Goal: Transaction & Acquisition: Book appointment/travel/reservation

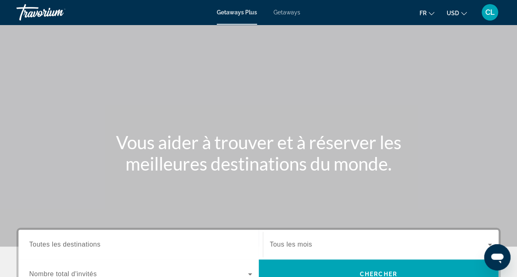
scroll to position [164, 0]
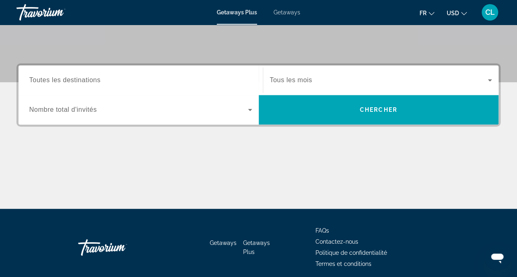
click at [140, 108] on span "Search widget" at bounding box center [138, 110] width 219 height 10
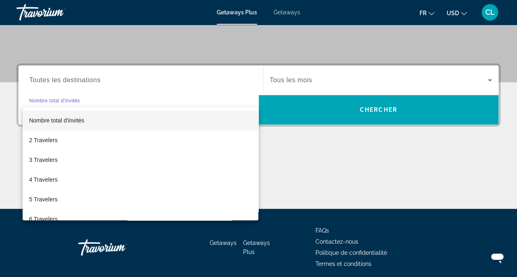
scroll to position [197, 0]
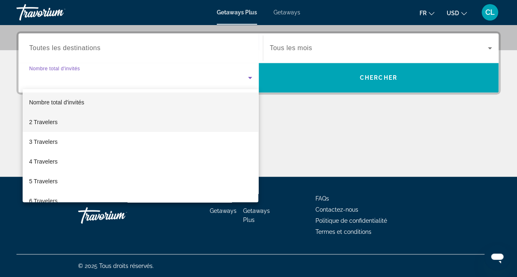
click at [62, 122] on mat-option "2 Travelers" at bounding box center [141, 122] width 236 height 20
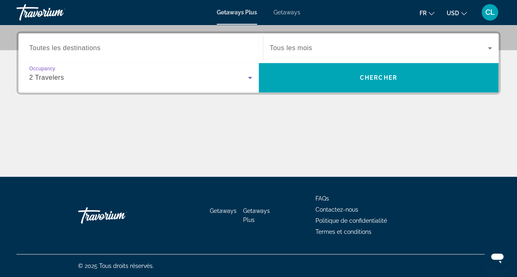
click at [382, 45] on span "Search widget" at bounding box center [379, 48] width 218 height 10
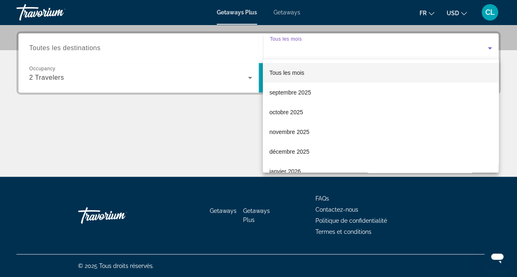
click at [211, 126] on div at bounding box center [258, 138] width 517 height 277
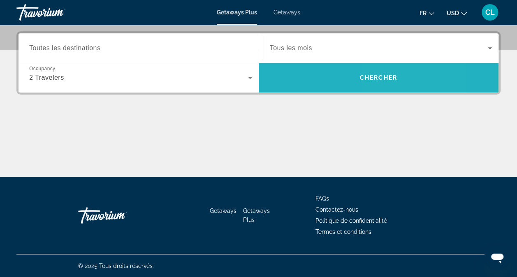
click at [384, 81] on span "Search widget" at bounding box center [379, 78] width 240 height 20
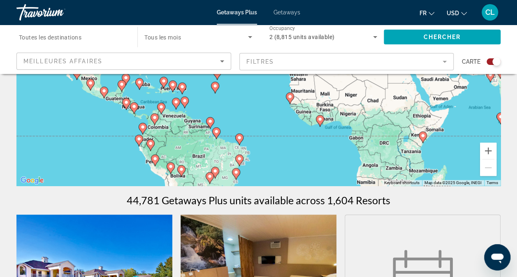
scroll to position [80, 0]
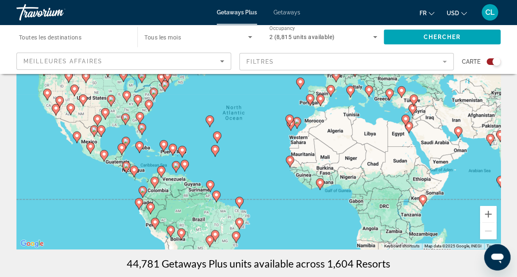
click at [250, 37] on icon "Search widget" at bounding box center [250, 37] width 4 height 2
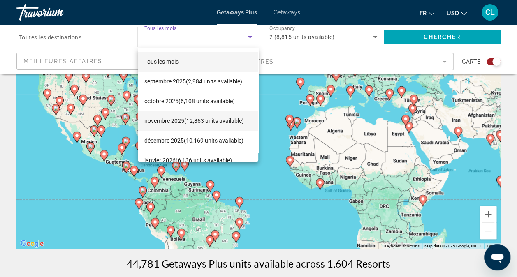
click at [206, 121] on span "novembre 2025 (12,863 units available)" at bounding box center [193, 121] width 99 height 10
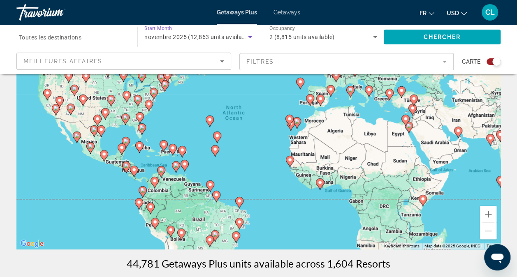
click at [372, 36] on icon "Search widget" at bounding box center [375, 37] width 10 height 10
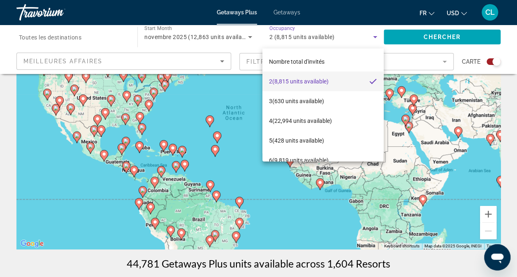
click at [372, 36] on div at bounding box center [258, 138] width 517 height 277
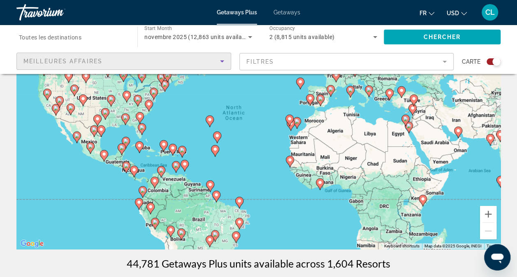
click at [154, 57] on div "Meilleures affaires" at bounding box center [121, 61] width 197 height 10
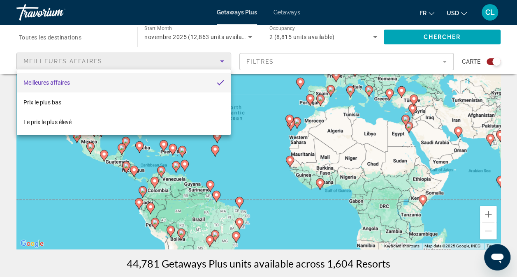
click at [324, 67] on div at bounding box center [258, 138] width 517 height 277
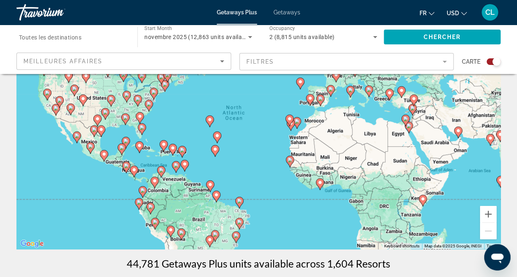
click at [326, 64] on mat-form-field "Filtres" at bounding box center [346, 61] width 215 height 17
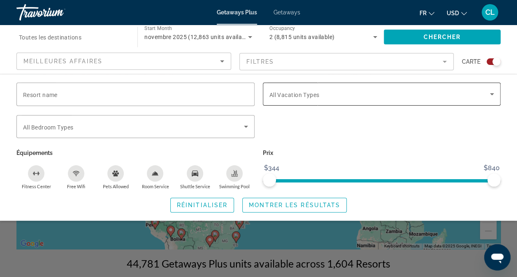
click at [355, 97] on span "Search widget" at bounding box center [379, 94] width 221 height 10
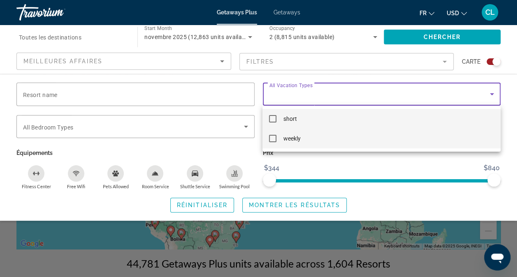
click at [316, 141] on mat-option "weekly" at bounding box center [381, 139] width 238 height 20
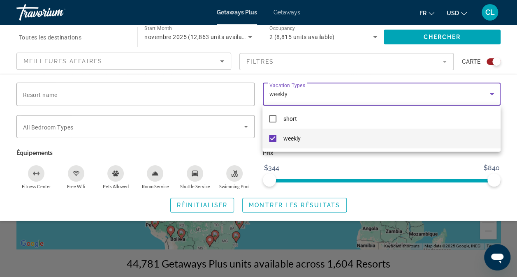
click at [333, 162] on div at bounding box center [258, 138] width 517 height 277
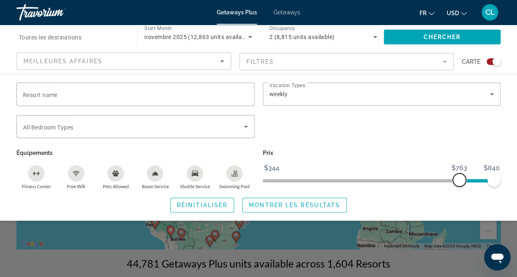
drag, startPoint x: 271, startPoint y: 179, endPoint x: 459, endPoint y: 185, distance: 188.0
click at [459, 185] on span "ngx-slider" at bounding box center [459, 180] width 13 height 13
click at [285, 206] on span "Montrer les résultats" at bounding box center [294, 205] width 91 height 7
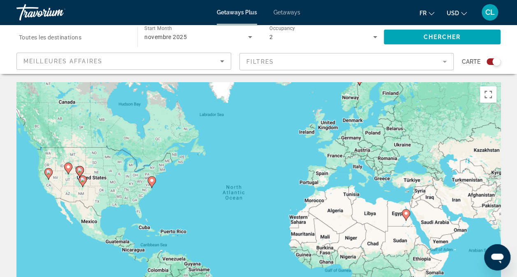
click at [406, 217] on icon "Main content" at bounding box center [405, 215] width 7 height 11
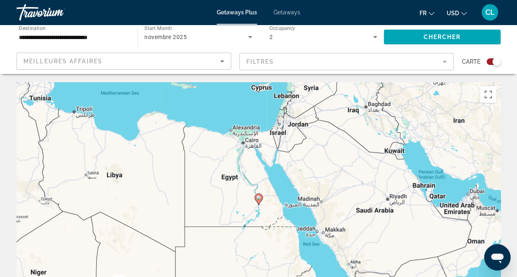
click at [259, 200] on image "Main content" at bounding box center [258, 197] width 5 height 5
type input "**********"
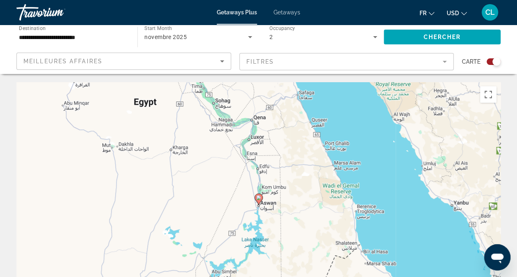
click at [257, 201] on icon "Main content" at bounding box center [257, 199] width 7 height 11
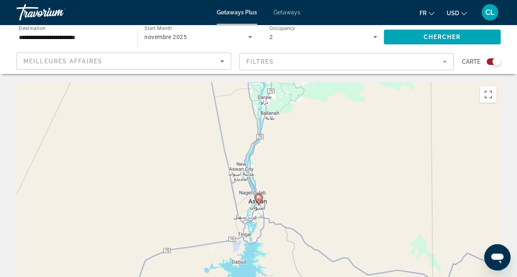
click at [259, 201] on icon "Main content" at bounding box center [257, 199] width 7 height 11
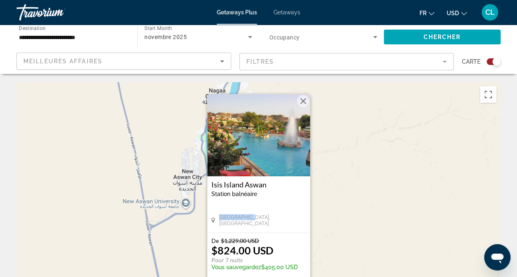
drag, startPoint x: 281, startPoint y: 231, endPoint x: 276, endPoint y: 206, distance: 26.4
click at [276, 206] on div "[GEOGRAPHIC_DATA] balnéaire - Ceci est une station d'adultes seulement [GEOGRAP…" at bounding box center [258, 204] width 103 height 56
click at [271, 224] on div "[GEOGRAPHIC_DATA], [GEOGRAPHIC_DATA]" at bounding box center [258, 220] width 95 height 12
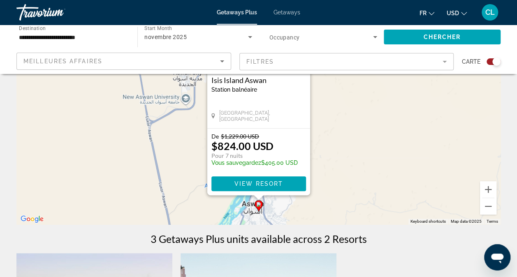
scroll to position [82, 0]
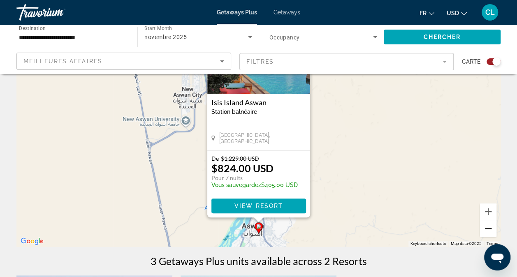
click at [489, 232] on button "Zoom out" at bounding box center [488, 228] width 16 height 16
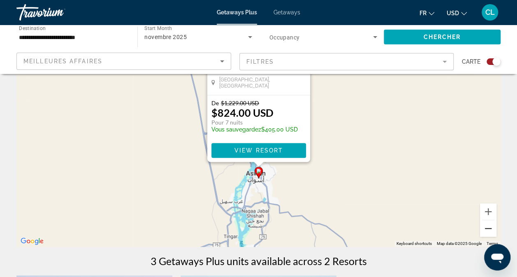
click at [487, 230] on button "Zoom out" at bounding box center [488, 228] width 16 height 16
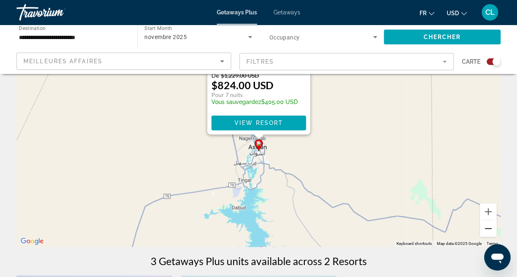
click at [487, 230] on button "Zoom out" at bounding box center [488, 228] width 16 height 16
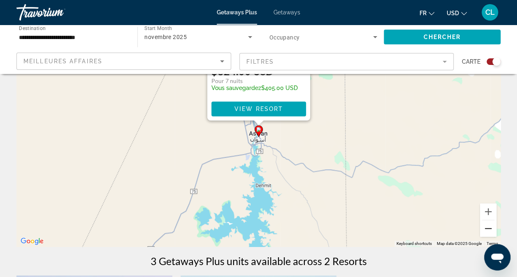
click at [487, 229] on button "Zoom out" at bounding box center [488, 228] width 16 height 16
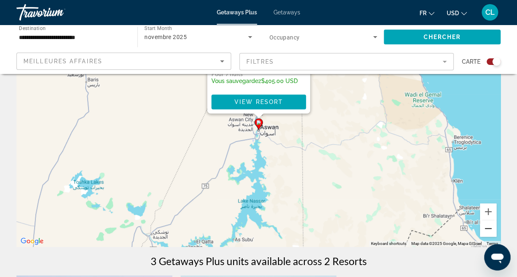
click at [487, 229] on button "Zoom out" at bounding box center [488, 228] width 16 height 16
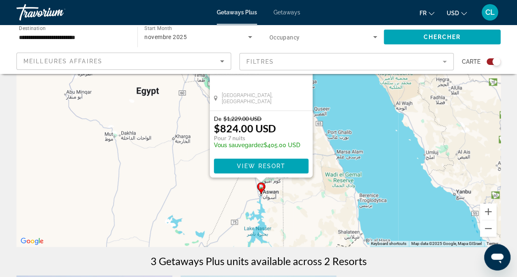
drag, startPoint x: 360, startPoint y: 149, endPoint x: 362, endPoint y: 219, distance: 69.9
click at [362, 219] on div "To activate drag with keyboard, press Alt + Enter. Once in keyboard drag state,…" at bounding box center [258, 123] width 484 height 247
click at [490, 231] on button "Zoom out" at bounding box center [488, 228] width 16 height 16
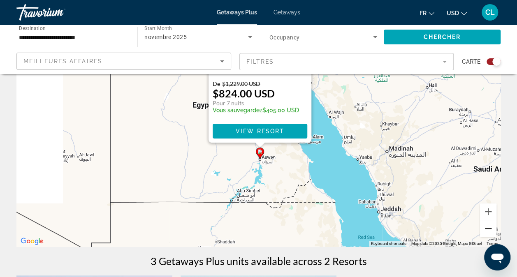
click at [488, 228] on button "Zoom out" at bounding box center [488, 228] width 16 height 16
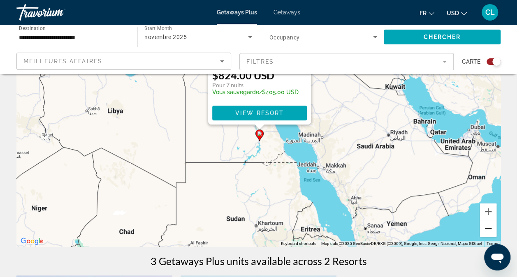
click at [488, 228] on button "Zoom out" at bounding box center [488, 228] width 16 height 16
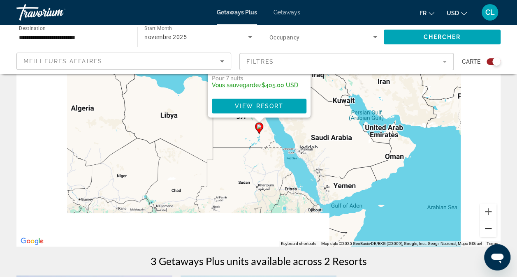
click at [488, 228] on button "Zoom out" at bounding box center [488, 228] width 16 height 16
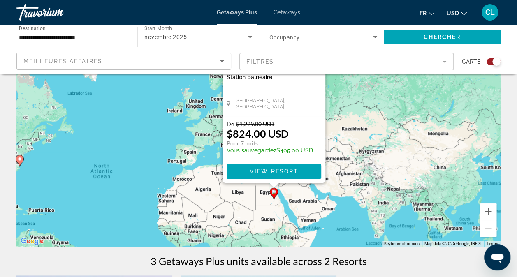
drag, startPoint x: 290, startPoint y: 123, endPoint x: 306, endPoint y: 200, distance: 78.9
click at [306, 200] on div "To activate drag with keyboard, press Alt + Enter. Once in keyboard drag state,…" at bounding box center [258, 123] width 484 height 247
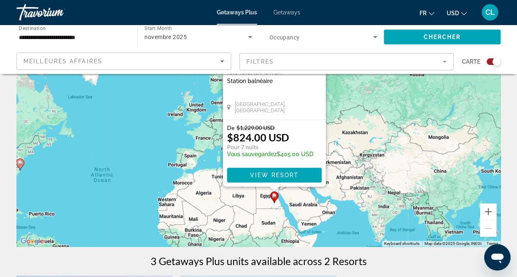
click at [127, 150] on div "To activate drag with keyboard, press Alt + Enter. Once in keyboard drag state,…" at bounding box center [258, 123] width 484 height 247
click at [138, 131] on div "To activate drag with keyboard, press Alt + Enter. Once in keyboard drag state,…" at bounding box center [258, 123] width 484 height 247
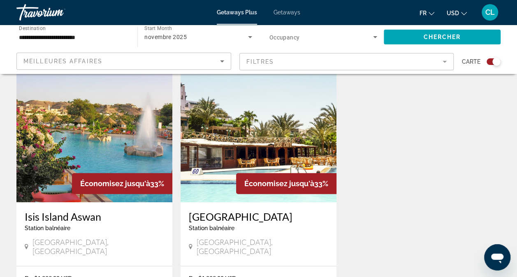
scroll to position [288, 0]
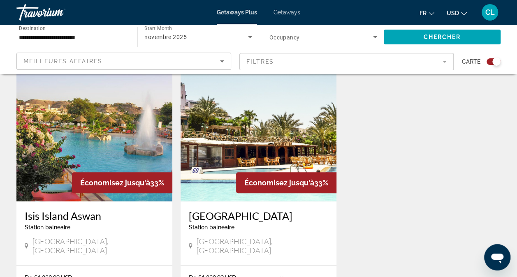
click at [238, 218] on h3 "[GEOGRAPHIC_DATA]" at bounding box center [258, 216] width 139 height 12
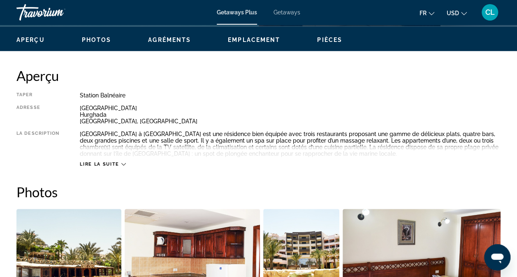
scroll to position [329, 0]
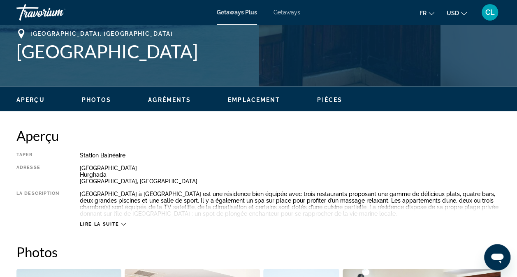
click at [265, 99] on span "Emplacement" at bounding box center [254, 100] width 52 height 7
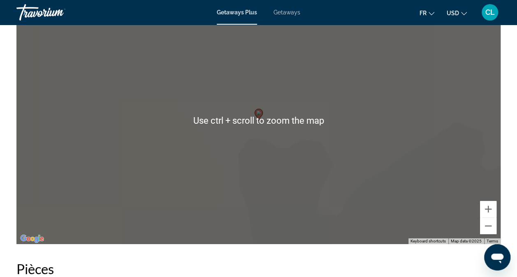
scroll to position [1271, 0]
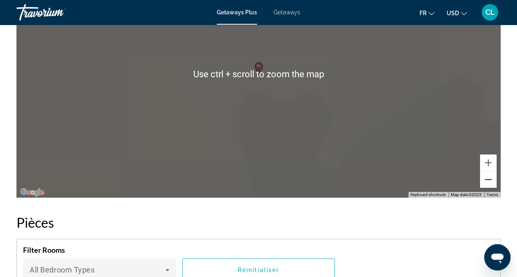
click at [484, 183] on button "Zoom out" at bounding box center [488, 179] width 16 height 16
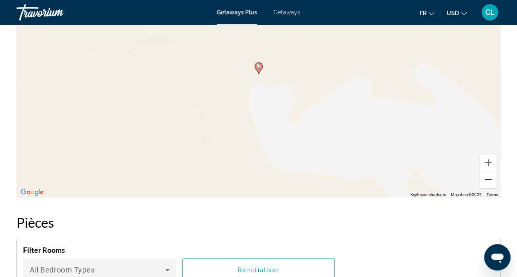
click at [484, 182] on button "Zoom out" at bounding box center [488, 179] width 16 height 16
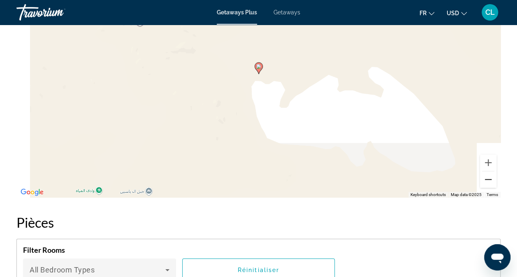
click at [484, 182] on button "Zoom out" at bounding box center [488, 179] width 16 height 16
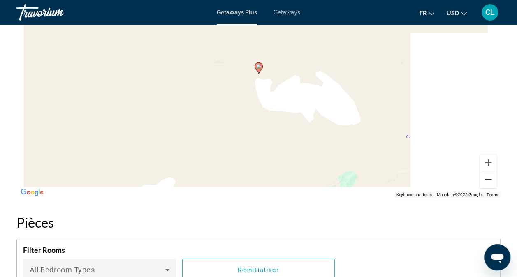
click at [484, 182] on button "Zoom out" at bounding box center [488, 179] width 16 height 16
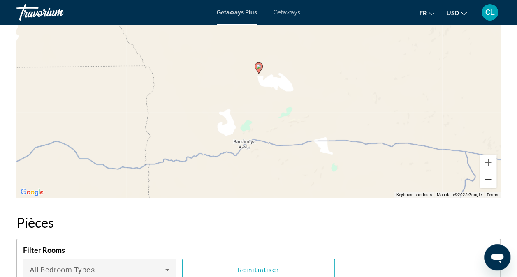
click at [490, 182] on button "Zoom out" at bounding box center [488, 179] width 16 height 16
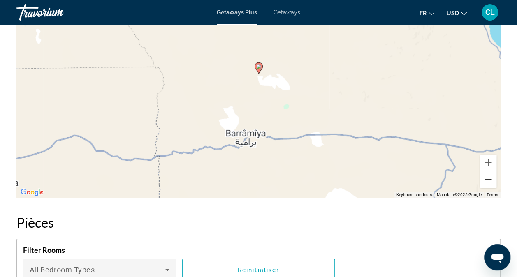
click at [490, 182] on button "Zoom out" at bounding box center [488, 179] width 16 height 16
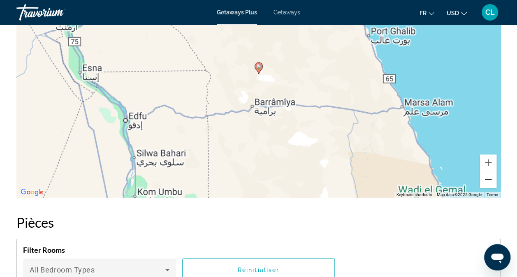
click at [490, 182] on button "Zoom out" at bounding box center [488, 179] width 16 height 16
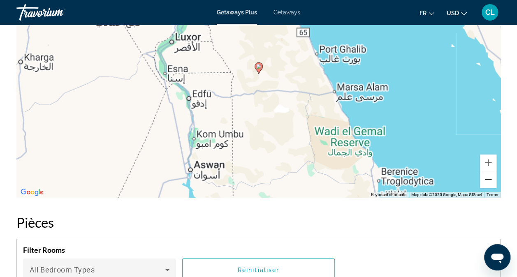
click at [490, 182] on button "Zoom out" at bounding box center [488, 179] width 16 height 16
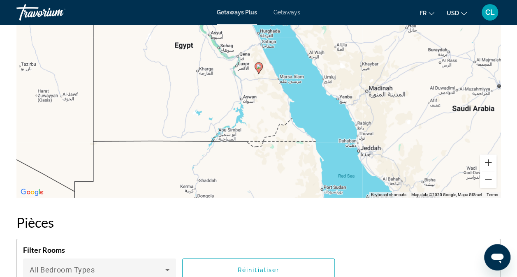
click at [484, 162] on button "Zoom in" at bounding box center [488, 163] width 16 height 16
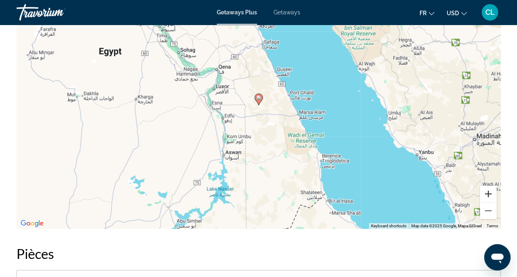
scroll to position [1189, 0]
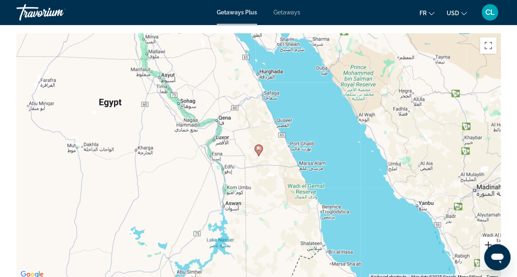
drag, startPoint x: 4, startPoint y: 3, endPoint x: 486, endPoint y: 242, distance: 538.0
click at [486, 242] on button "Zoom in" at bounding box center [488, 245] width 16 height 16
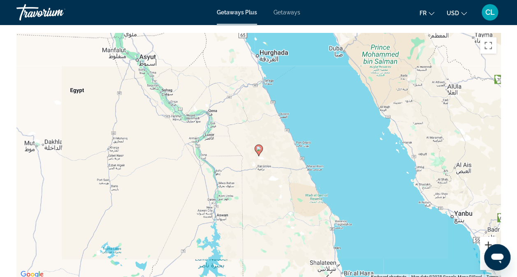
click at [486, 242] on button "Zoom in" at bounding box center [488, 245] width 16 height 16
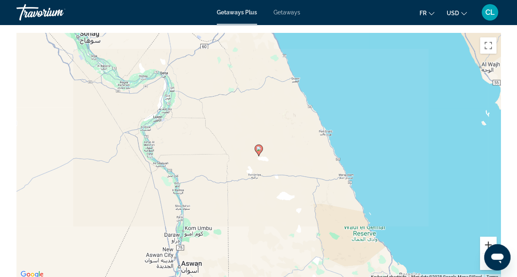
click at [485, 243] on button "Zoom in" at bounding box center [488, 245] width 16 height 16
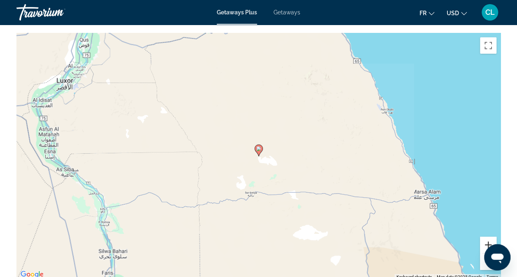
click at [485, 243] on button "Zoom in" at bounding box center [488, 245] width 16 height 16
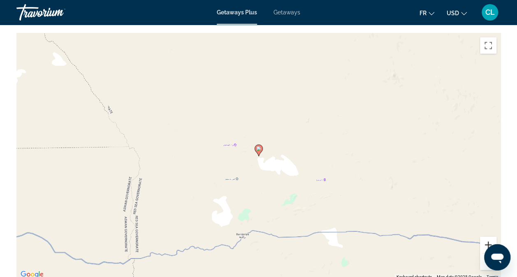
click at [485, 243] on button "Zoom in" at bounding box center [488, 245] width 16 height 16
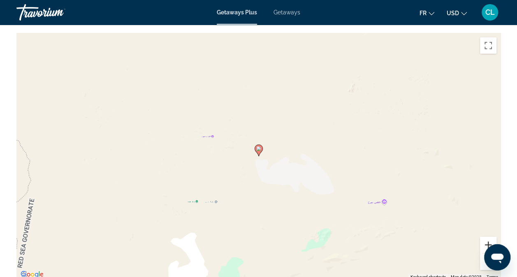
click at [485, 243] on button "Zoom in" at bounding box center [488, 245] width 16 height 16
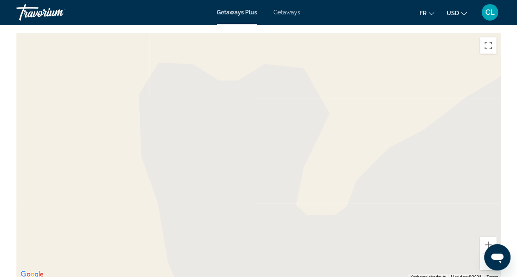
drag, startPoint x: 359, startPoint y: 211, endPoint x: 279, endPoint y: 78, distance: 154.6
click at [279, 78] on div "To activate drag with keyboard, press Alt + Enter. Once in keyboard drag state,…" at bounding box center [258, 156] width 484 height 247
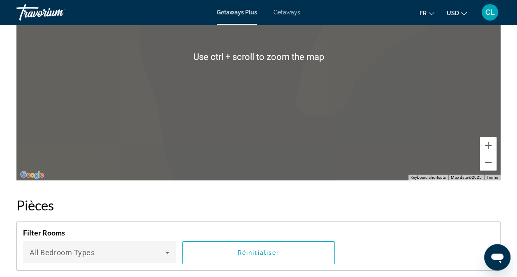
scroll to position [1230, 0]
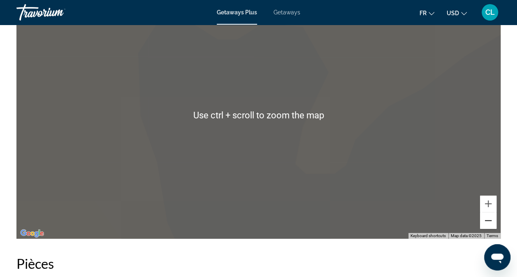
click at [486, 223] on button "Zoom out" at bounding box center [488, 221] width 16 height 16
click at [486, 224] on button "Zoom out" at bounding box center [488, 221] width 16 height 16
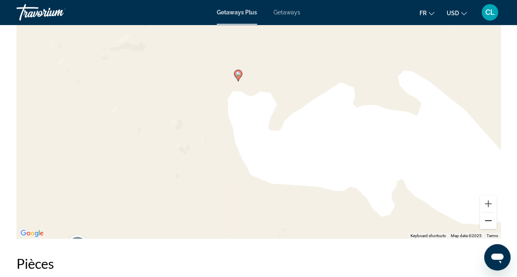
click at [486, 224] on button "Zoom out" at bounding box center [488, 221] width 16 height 16
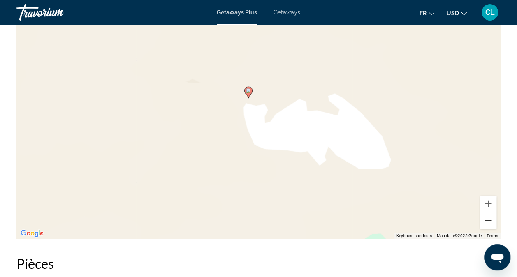
click at [486, 224] on button "Zoom out" at bounding box center [488, 221] width 16 height 16
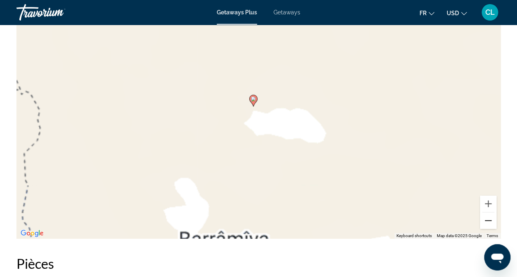
click at [486, 224] on button "Zoom out" at bounding box center [488, 221] width 16 height 16
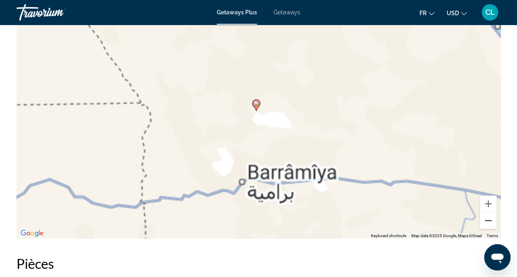
click at [486, 224] on button "Zoom out" at bounding box center [488, 221] width 16 height 16
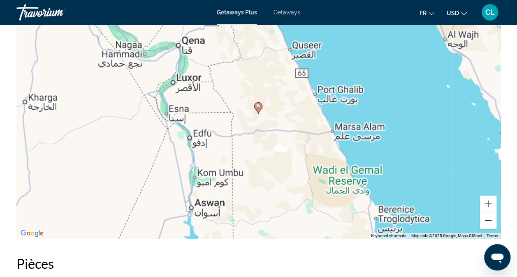
click at [486, 224] on button "Zoom out" at bounding box center [488, 221] width 16 height 16
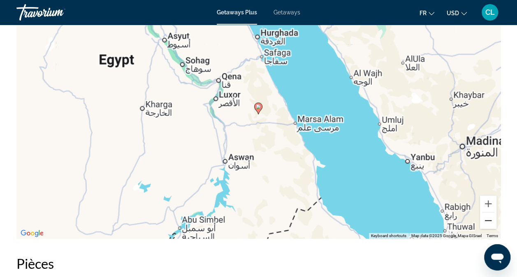
click at [486, 224] on button "Zoom out" at bounding box center [488, 221] width 16 height 16
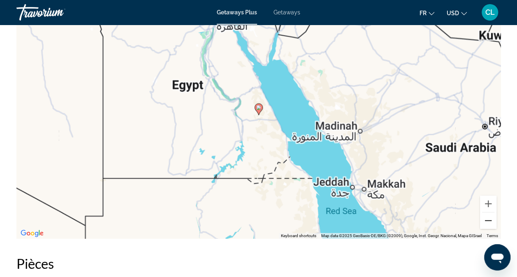
click at [486, 224] on button "Zoom out" at bounding box center [488, 221] width 16 height 16
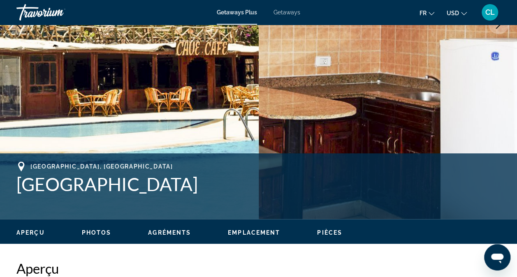
scroll to position [243, 0]
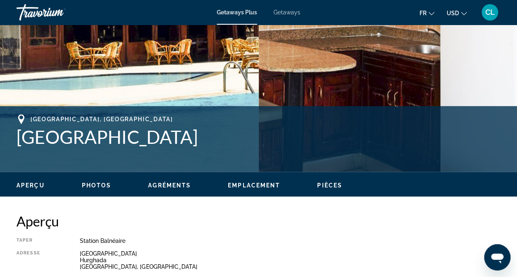
click at [37, 187] on span "Aperçu" at bounding box center [30, 185] width 28 height 7
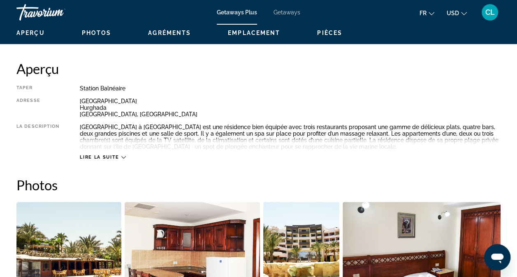
scroll to position [407, 0]
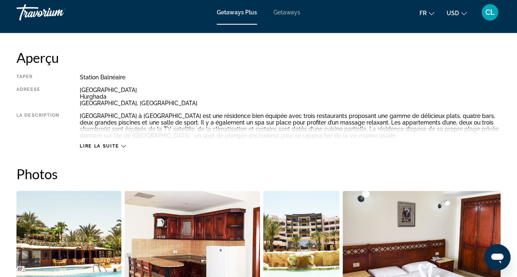
click at [106, 147] on span "Lire la suite" at bounding box center [99, 145] width 39 height 5
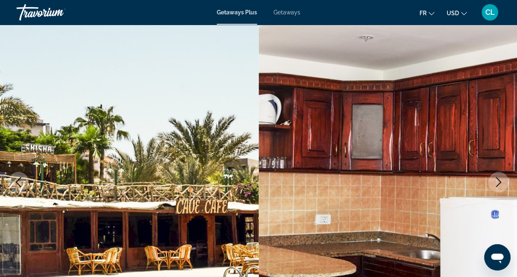
scroll to position [0, 0]
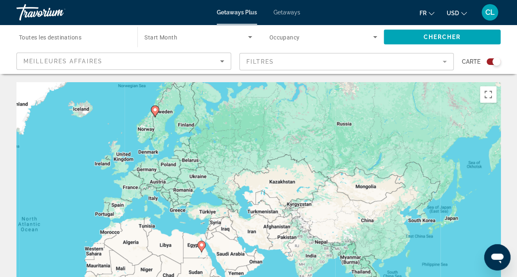
drag, startPoint x: 441, startPoint y: 150, endPoint x: 236, endPoint y: 181, distance: 208.0
click at [236, 181] on div "To activate drag with keyboard, press Alt + Enter. Once in keyboard drag state,…" at bounding box center [258, 205] width 484 height 247
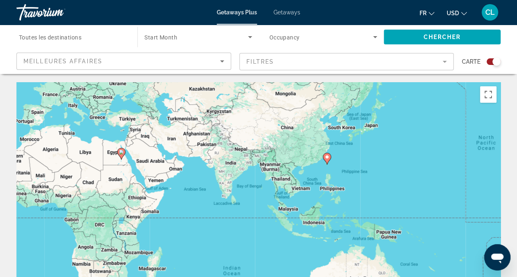
drag, startPoint x: 314, startPoint y: 191, endPoint x: 234, endPoint y: 95, distance: 125.2
click at [234, 95] on div "To activate drag with keyboard, press Alt + Enter. Once in keyboard drag state,…" at bounding box center [258, 205] width 484 height 247
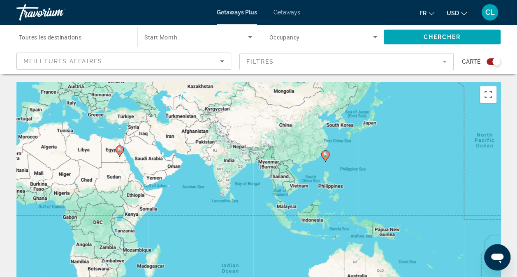
click at [325, 156] on image "Main content" at bounding box center [325, 154] width 5 height 5
type input "**********"
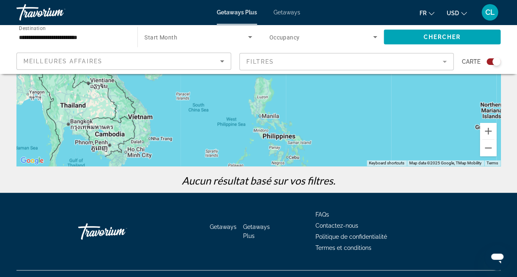
scroll to position [164, 0]
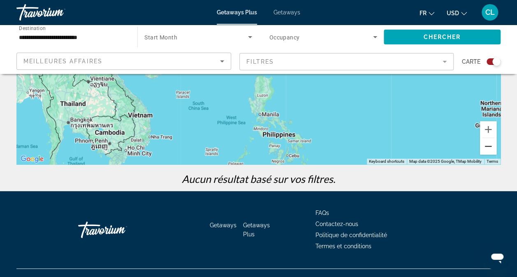
click at [487, 148] on button "Zoom out" at bounding box center [488, 146] width 16 height 16
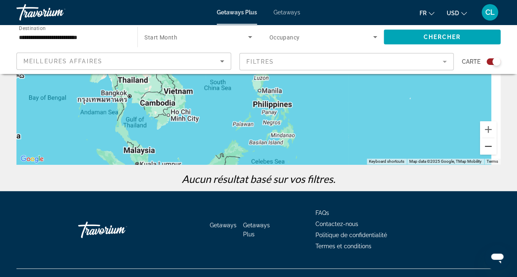
click at [487, 148] on button "Zoom out" at bounding box center [488, 146] width 16 height 16
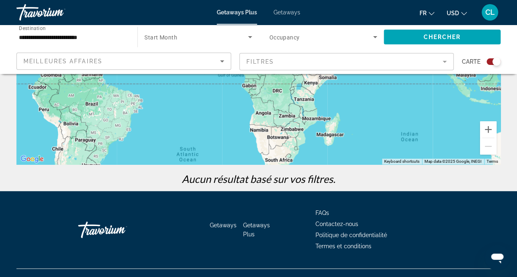
drag, startPoint x: 232, startPoint y: 117, endPoint x: 459, endPoint y: 106, distance: 227.2
click at [459, 106] on div "To activate drag with keyboard, press Alt + Enter. Once in keyboard drag state,…" at bounding box center [258, 41] width 484 height 247
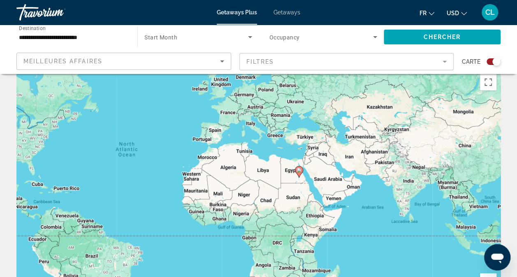
scroll to position [0, 0]
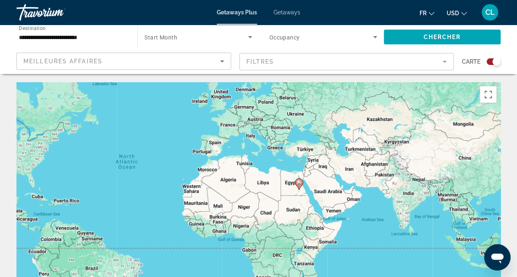
click at [428, 61] on mat-form-field "Filtres" at bounding box center [346, 61] width 215 height 17
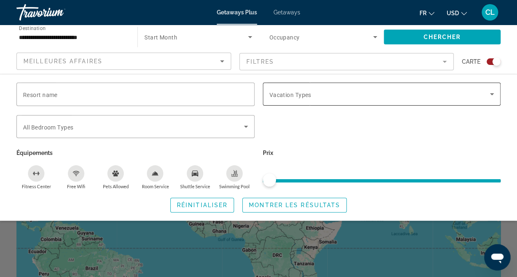
click at [364, 96] on span "Search widget" at bounding box center [379, 94] width 221 height 10
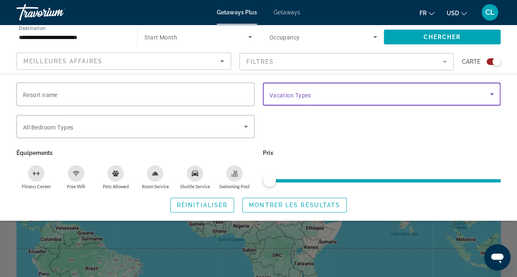
click at [342, 99] on div "Search widget" at bounding box center [381, 94] width 225 height 23
click at [102, 36] on input "**********" at bounding box center [73, 37] width 108 height 10
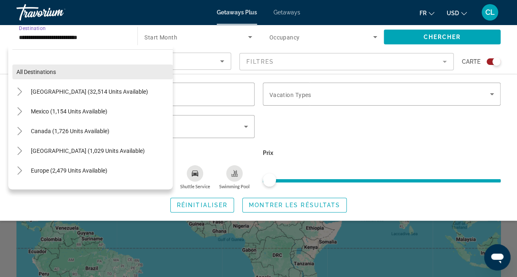
click at [61, 74] on span "Search widget" at bounding box center [92, 72] width 160 height 20
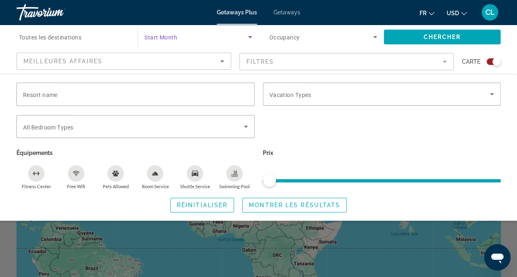
click at [219, 38] on span "Search widget" at bounding box center [195, 37] width 103 height 10
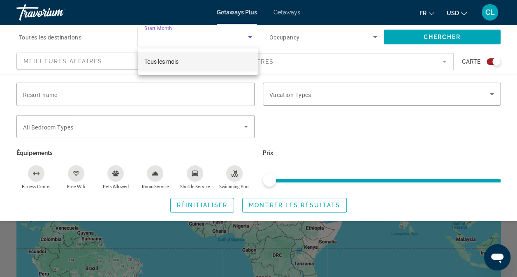
click at [215, 65] on mat-option "Tous les mois" at bounding box center [198, 62] width 121 height 20
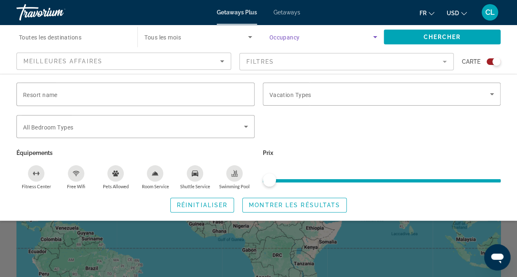
click at [322, 39] on span "Search widget" at bounding box center [321, 37] width 104 height 10
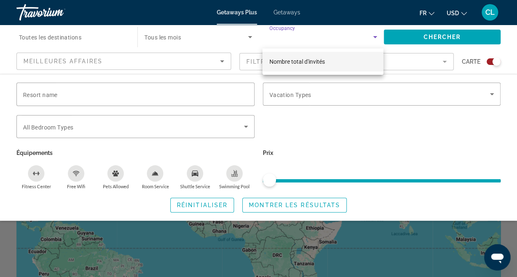
click at [324, 39] on div at bounding box center [258, 138] width 517 height 277
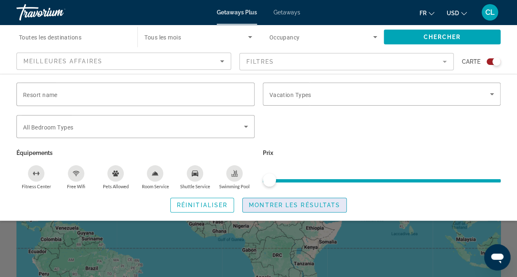
click at [277, 198] on span "Search widget" at bounding box center [295, 205] width 104 height 20
click at [211, 203] on span "Réinitialiser" at bounding box center [202, 205] width 51 height 7
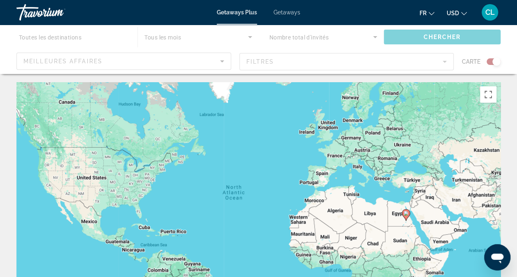
click at [244, 18] on div "Getaways Plus Getaways fr English Español Français Italiano Português русский U…" at bounding box center [258, 12] width 517 height 21
click at [435, 16] on ul "fr English Español Français Italiano Português русский USD USD ($) MXN (Mex$) C…" at bounding box center [449, 12] width 60 height 13
click at [430, 16] on button "fr English Español Français Italiano Português русский" at bounding box center [426, 13] width 15 height 12
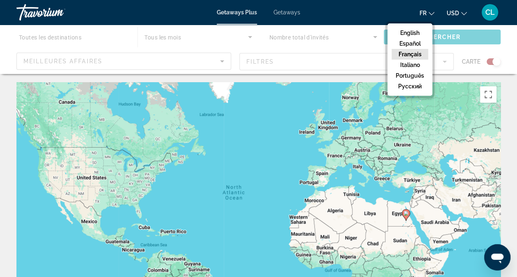
click at [430, 16] on button "fr English Español Français Italiano Português русский" at bounding box center [426, 13] width 15 height 12
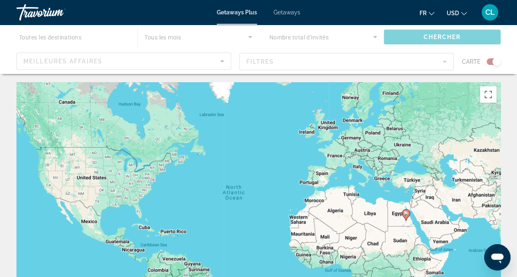
click at [298, 15] on span "Getaways" at bounding box center [286, 12] width 27 height 7
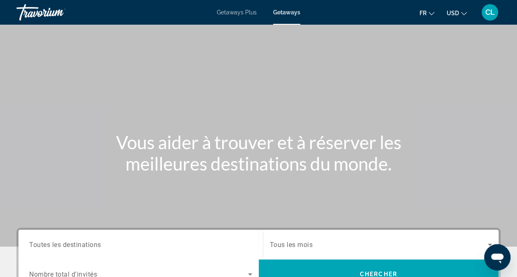
click at [236, 5] on div "Getaways Plus Getaways fr English Español Français Italiano Português русский U…" at bounding box center [258, 12] width 517 height 21
click at [236, 11] on span "Getaways Plus" at bounding box center [237, 12] width 40 height 7
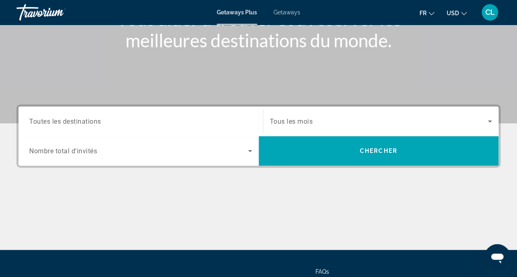
click at [170, 112] on div "Search widget" at bounding box center [140, 121] width 223 height 23
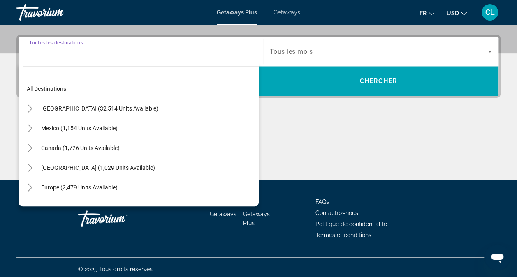
scroll to position [197, 0]
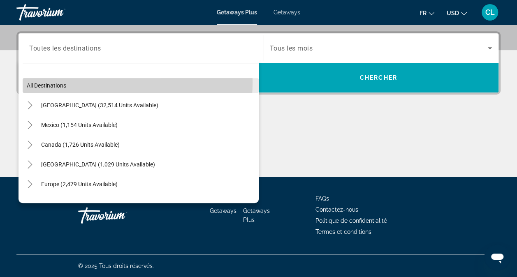
click at [102, 83] on span "Search widget" at bounding box center [141, 86] width 236 height 20
type input "**********"
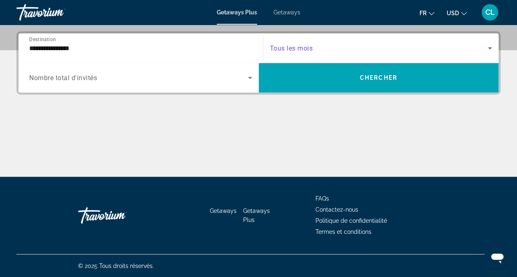
click at [351, 49] on span "Search widget" at bounding box center [379, 48] width 218 height 10
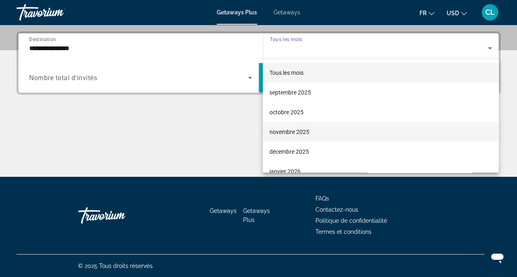
click at [313, 136] on mat-option "novembre 2025" at bounding box center [381, 132] width 236 height 20
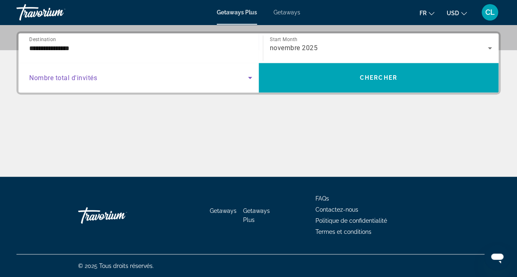
click at [131, 72] on div "Search widget" at bounding box center [140, 77] width 223 height 23
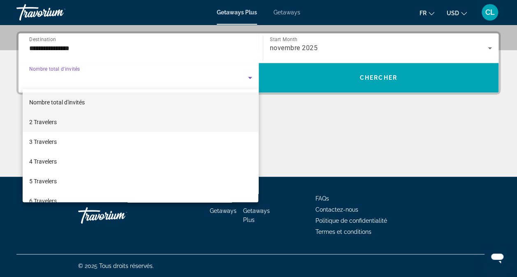
click at [102, 125] on mat-option "2 Travelers" at bounding box center [141, 122] width 236 height 20
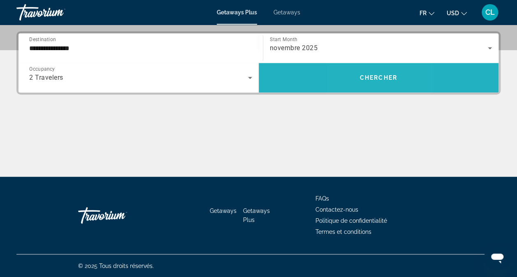
click at [361, 82] on span "Search widget" at bounding box center [379, 78] width 240 height 20
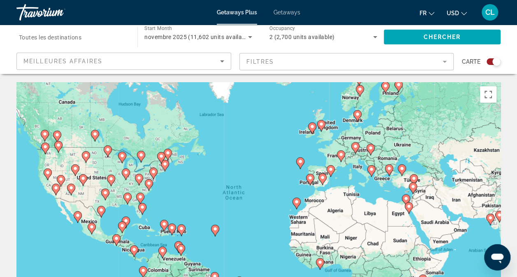
click at [310, 58] on mat-form-field "Filtres" at bounding box center [346, 61] width 215 height 17
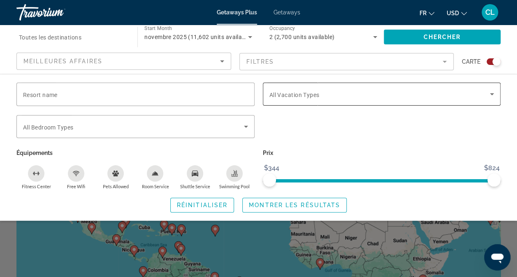
click at [337, 100] on div "Search widget" at bounding box center [381, 94] width 225 height 23
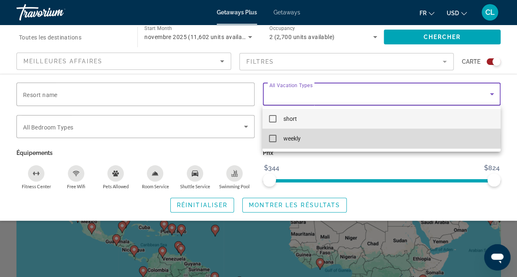
click at [319, 139] on mat-option "weekly" at bounding box center [381, 139] width 238 height 20
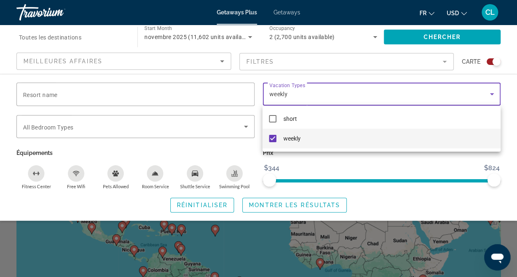
click at [322, 164] on div at bounding box center [258, 138] width 517 height 277
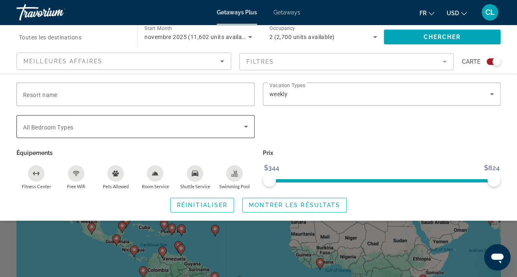
click at [146, 125] on span "Search widget" at bounding box center [133, 127] width 221 height 10
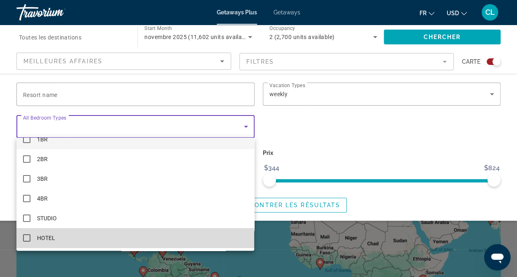
click at [164, 234] on mat-option "HOTEL" at bounding box center [135, 238] width 238 height 20
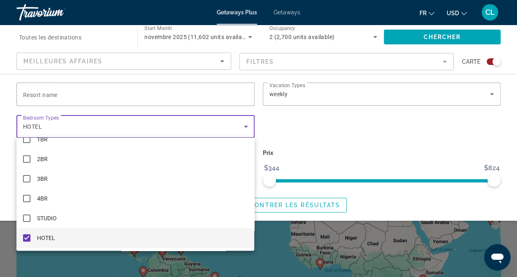
click at [4, 167] on div at bounding box center [258, 138] width 517 height 277
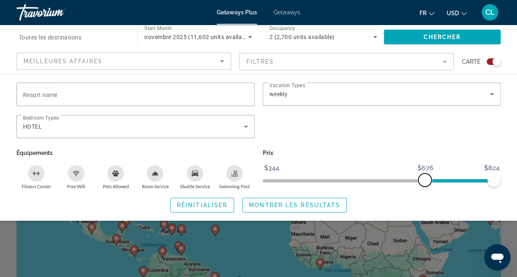
drag, startPoint x: 271, startPoint y: 181, endPoint x: 424, endPoint y: 187, distance: 153.1
click at [424, 187] on div "Prix $344 $824 $676 $824 $773 - $824" at bounding box center [382, 168] width 246 height 42
click at [303, 205] on span "Montrer les résultats" at bounding box center [294, 205] width 91 height 7
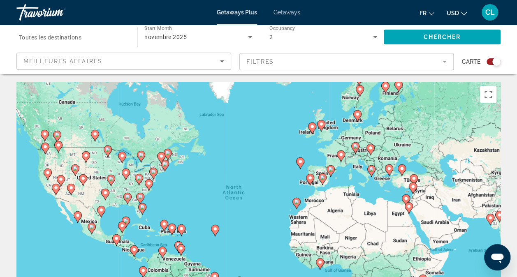
click at [376, 62] on mat-form-field "Filtres" at bounding box center [346, 61] width 215 height 17
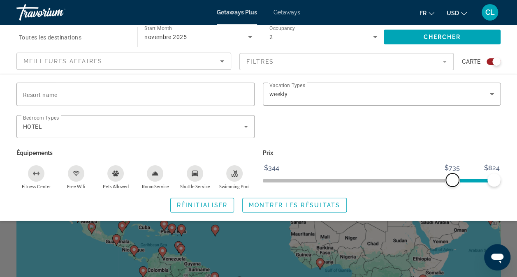
drag, startPoint x: 424, startPoint y: 180, endPoint x: 452, endPoint y: 179, distance: 27.5
click at [452, 179] on span "ngx-slider" at bounding box center [452, 180] width 13 height 13
click at [300, 202] on span "Montrer les résultats" at bounding box center [294, 205] width 91 height 7
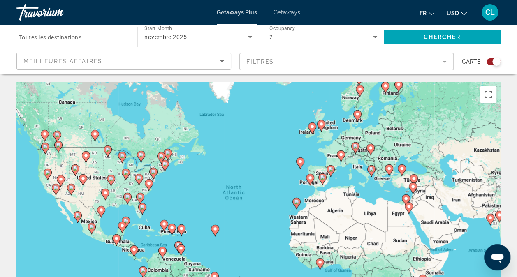
click at [383, 66] on mat-form-field "Filtres" at bounding box center [346, 61] width 215 height 17
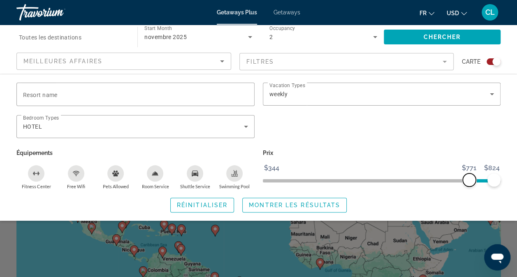
drag, startPoint x: 452, startPoint y: 182, endPoint x: 469, endPoint y: 181, distance: 16.5
click at [469, 181] on span "ngx-slider" at bounding box center [469, 180] width 13 height 13
click at [304, 205] on span "Montrer les résultats" at bounding box center [294, 205] width 91 height 7
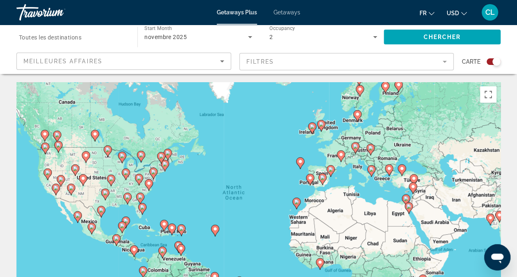
click at [430, 58] on mat-form-field "Filtres" at bounding box center [346, 61] width 215 height 17
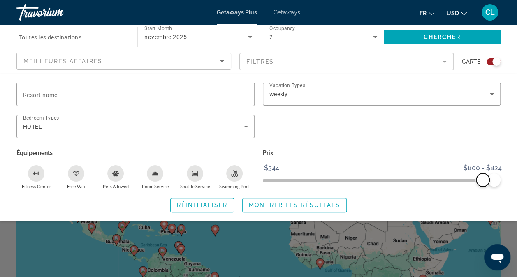
drag, startPoint x: 468, startPoint y: 182, endPoint x: 482, endPoint y: 184, distance: 14.2
click at [482, 184] on span "ngx-slider" at bounding box center [482, 180] width 13 height 13
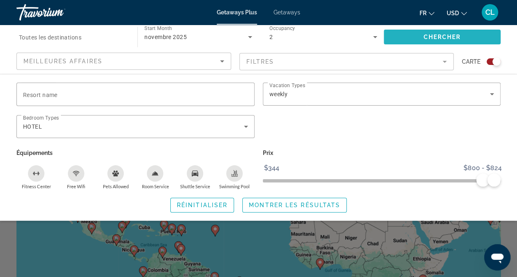
click at [433, 34] on span "Chercher" at bounding box center [441, 37] width 37 height 7
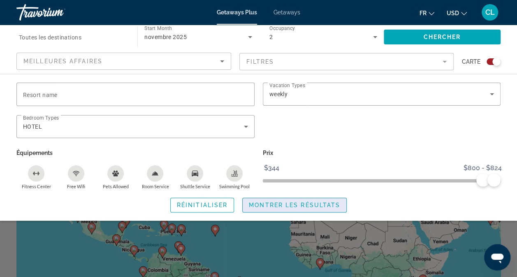
click at [297, 202] on span "Montrer les résultats" at bounding box center [294, 205] width 91 height 7
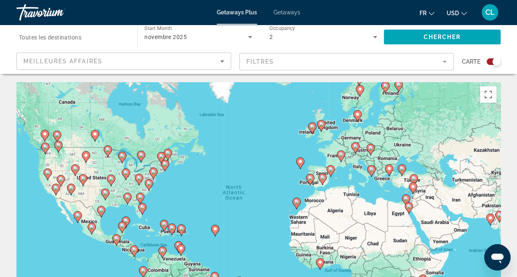
click at [127, 62] on div "Meilleures affaires" at bounding box center [121, 61] width 197 height 10
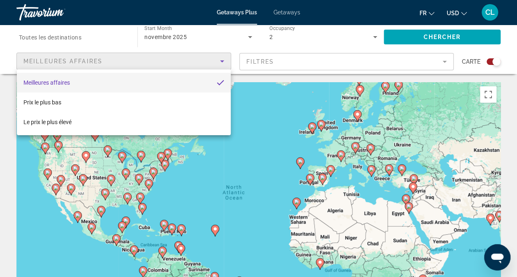
click at [5, 48] on div at bounding box center [258, 138] width 517 height 277
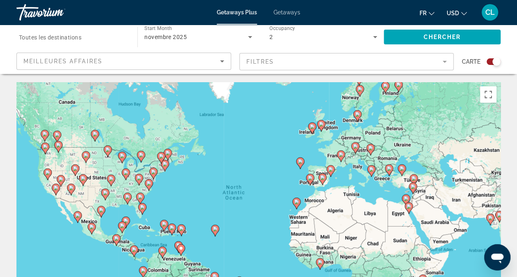
click at [368, 66] on mat-form-field "Filtres" at bounding box center [346, 61] width 215 height 17
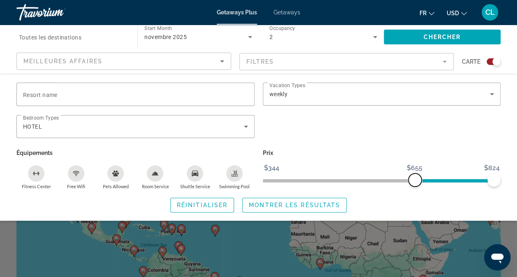
drag, startPoint x: 483, startPoint y: 182, endPoint x: 407, endPoint y: 192, distance: 76.3
click at [414, 188] on div "Prix $344 $824 $655 $824 $775 - $824" at bounding box center [382, 168] width 246 height 42
click at [301, 202] on span "Montrer les résultats" at bounding box center [294, 205] width 91 height 7
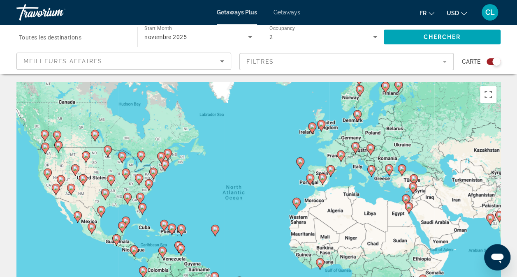
click at [443, 67] on mat-form-field "Filtres" at bounding box center [346, 61] width 215 height 17
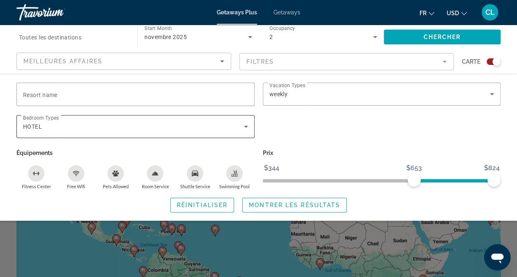
click at [250, 128] on icon "Search widget" at bounding box center [246, 127] width 10 height 10
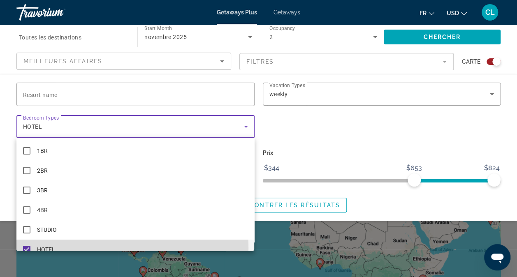
click at [26, 249] on mat-pseudo-checkbox at bounding box center [26, 249] width 7 height 7
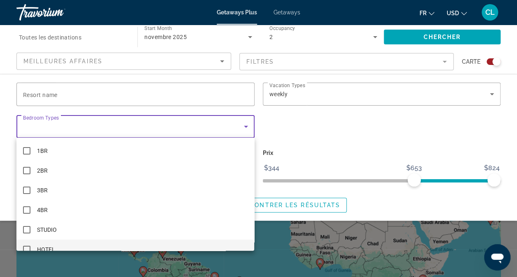
click at [9, 176] on div at bounding box center [258, 138] width 517 height 277
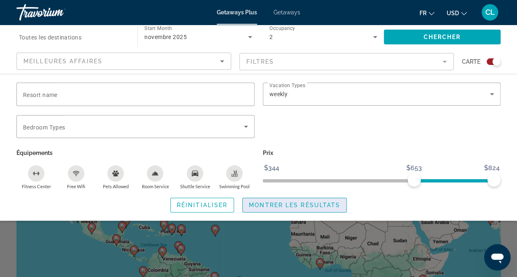
click at [279, 204] on span "Montrer les résultats" at bounding box center [294, 205] width 91 height 7
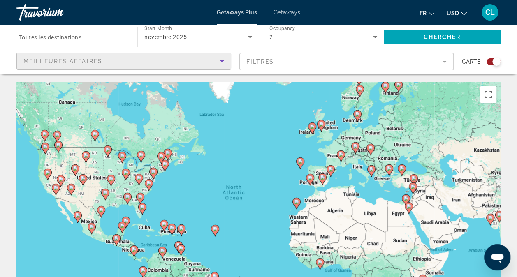
click at [122, 64] on div "Meilleures affaires" at bounding box center [121, 61] width 197 height 10
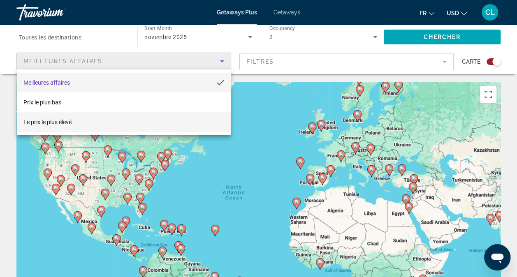
click at [62, 124] on span "Le prix le plus élevé" at bounding box center [47, 122] width 48 height 7
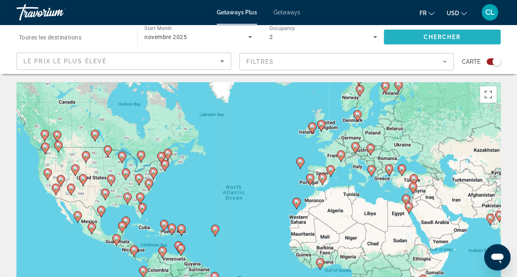
click at [466, 38] on span "Search widget" at bounding box center [442, 37] width 117 height 20
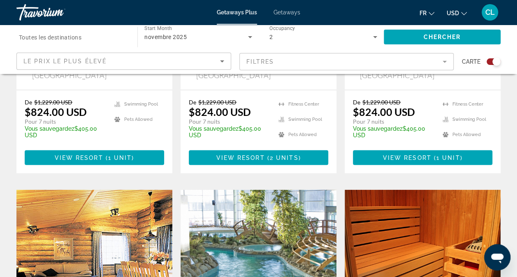
scroll to position [696, 0]
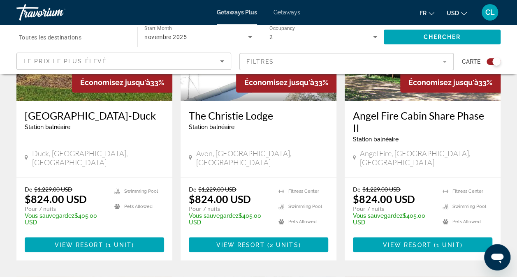
click at [288, 12] on span "Getaways" at bounding box center [286, 12] width 27 height 7
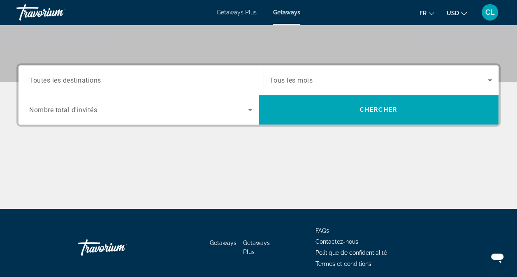
click at [211, 86] on div "Search widget" at bounding box center [140, 80] width 223 height 23
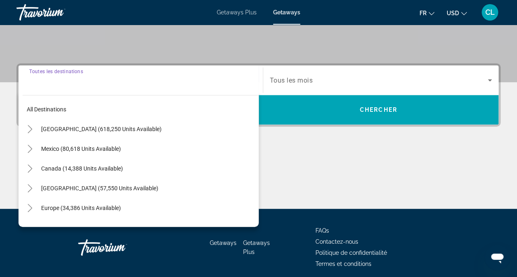
scroll to position [197, 0]
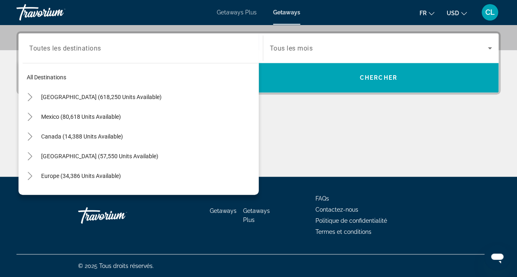
click at [318, 132] on div "Main content" at bounding box center [258, 146] width 484 height 62
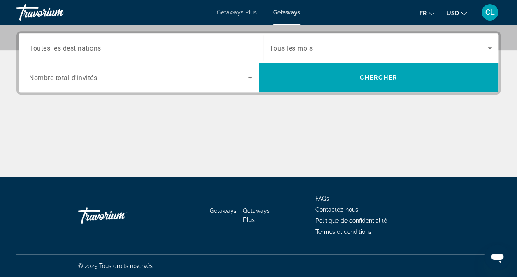
click at [320, 45] on span "Search widget" at bounding box center [379, 48] width 218 height 10
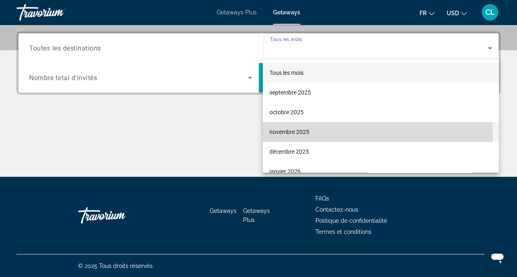
click at [304, 136] on span "novembre 2025" at bounding box center [289, 132] width 40 height 10
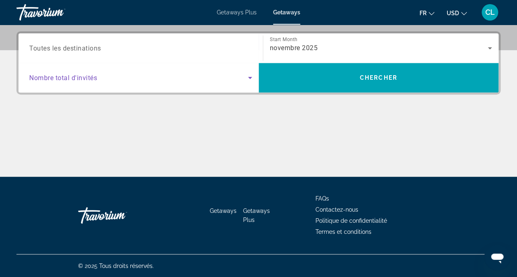
click at [138, 81] on span "Search widget" at bounding box center [138, 78] width 219 height 10
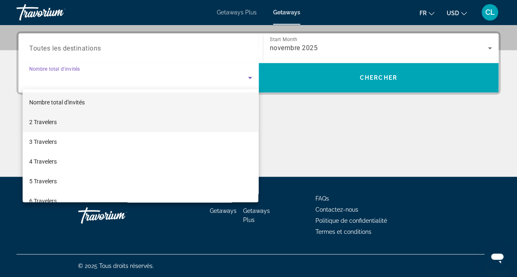
click at [52, 126] on span "2 Travelers" at bounding box center [43, 122] width 28 height 10
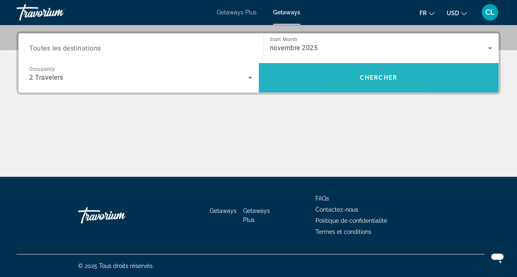
click at [358, 76] on span "Search widget" at bounding box center [379, 78] width 240 height 20
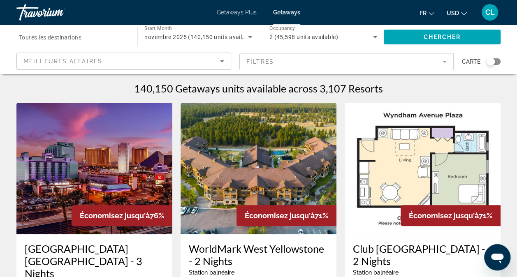
click at [440, 66] on mat-form-field "Filtres" at bounding box center [346, 61] width 215 height 17
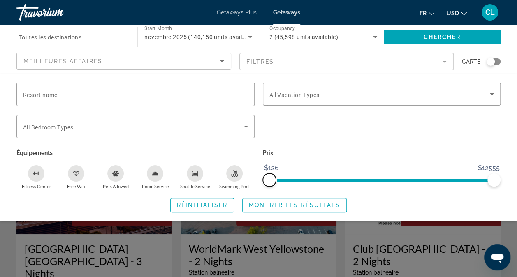
drag, startPoint x: 271, startPoint y: 180, endPoint x: 259, endPoint y: 185, distance: 13.1
click at [259, 185] on div "Prix $126 $12555 $126 $12555" at bounding box center [382, 168] width 246 height 42
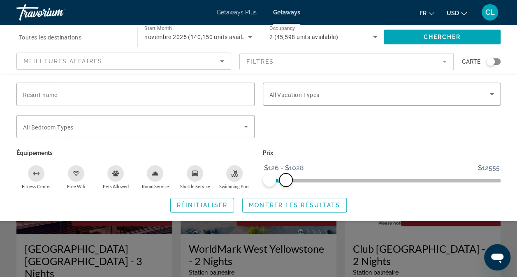
drag, startPoint x: 493, startPoint y: 177, endPoint x: 285, endPoint y: 190, distance: 207.6
click at [285, 190] on div "Resort name Vacation Types All Vacation Types Bedroom Types All Bedroom Types É…" at bounding box center [258, 148] width 517 height 130
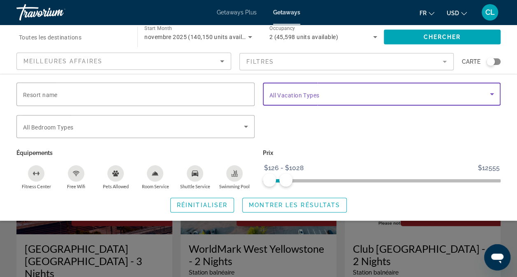
click at [360, 90] on span "Search widget" at bounding box center [379, 94] width 221 height 10
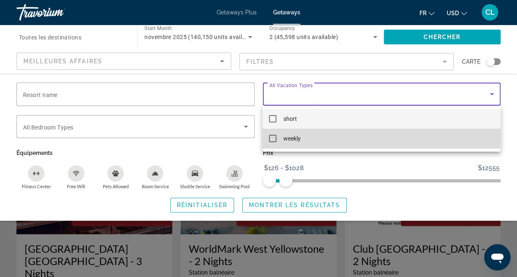
click at [323, 137] on mat-option "weekly" at bounding box center [381, 139] width 238 height 20
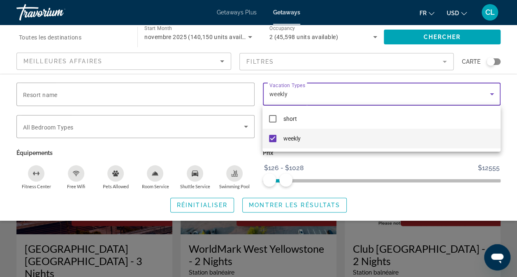
click at [284, 203] on div at bounding box center [258, 138] width 517 height 277
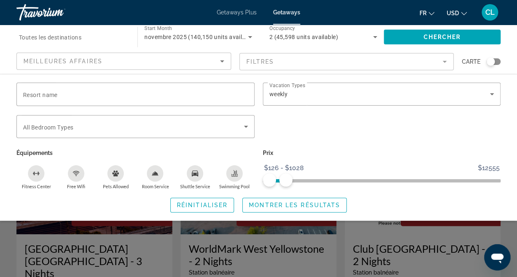
click at [285, 204] on span "Montrer les résultats" at bounding box center [294, 205] width 91 height 7
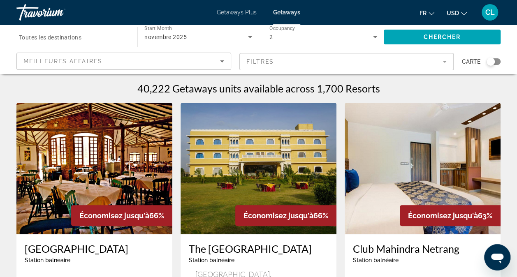
click at [406, 63] on mat-form-field "Filtres" at bounding box center [346, 61] width 215 height 17
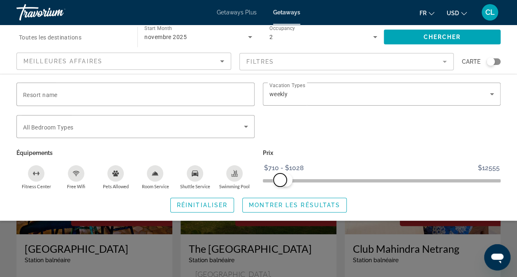
drag, startPoint x: 270, startPoint y: 181, endPoint x: 280, endPoint y: 182, distance: 9.9
click at [280, 182] on span "ngx-slider" at bounding box center [279, 180] width 13 height 13
click at [285, 202] on span "Montrer les résultats" at bounding box center [294, 205] width 91 height 7
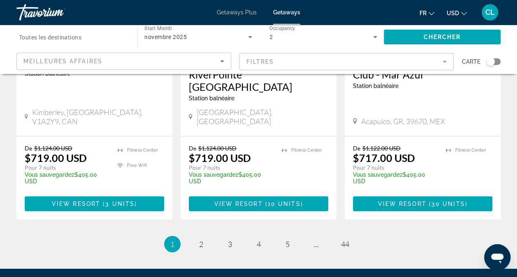
scroll to position [1158, 0]
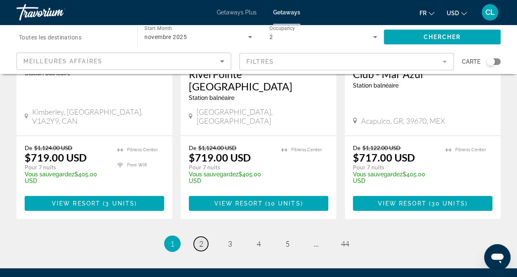
click at [198, 237] on link "page 2" at bounding box center [201, 244] width 14 height 14
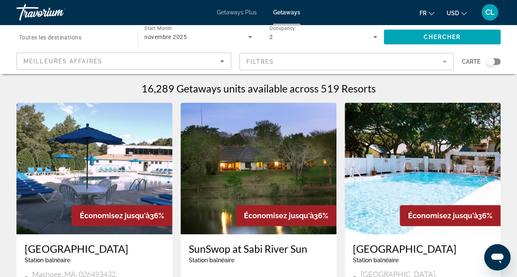
click at [71, 29] on div "Search widget" at bounding box center [73, 36] width 108 height 23
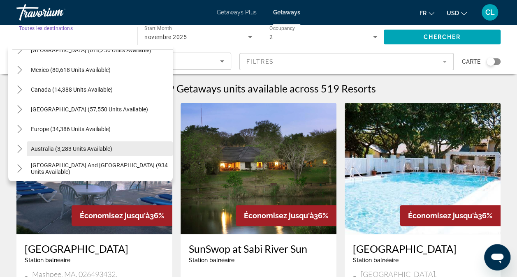
scroll to position [41, 0]
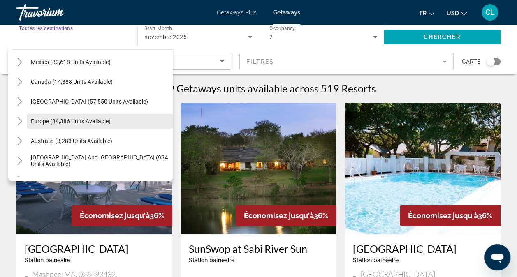
click at [73, 122] on span "Europe (34,386 units available)" at bounding box center [71, 121] width 80 height 7
type input "**********"
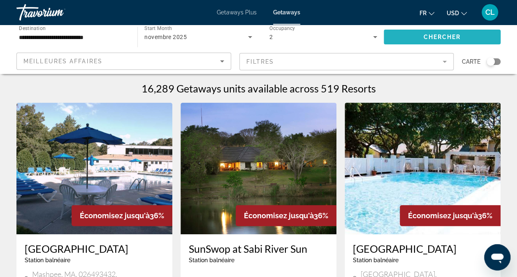
click at [419, 39] on span "Search widget" at bounding box center [442, 37] width 117 height 20
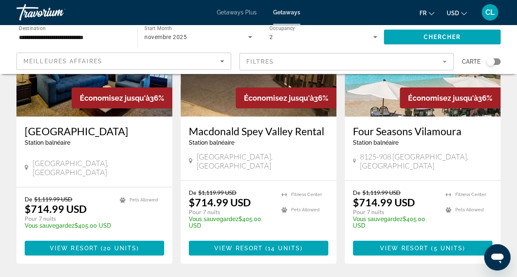
scroll to position [1110, 0]
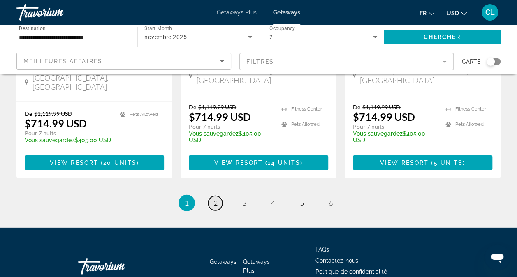
click at [217, 196] on link "page 2" at bounding box center [215, 203] width 14 height 14
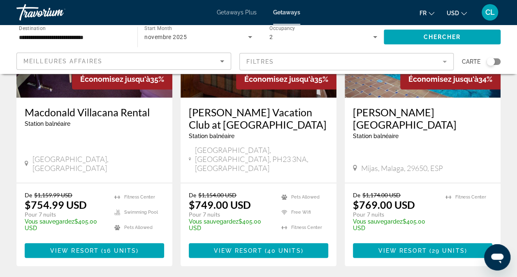
scroll to position [1124, 0]
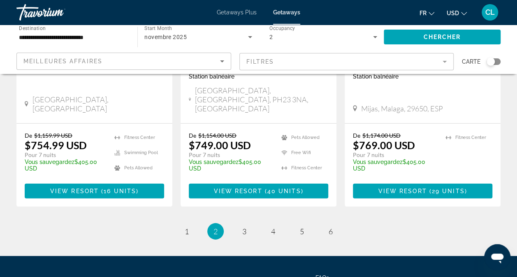
click at [233, 223] on ul "2 / 6 page 1 You're on page 2 page 3 page 4 page 5 page 6" at bounding box center [258, 231] width 484 height 16
click at [243, 227] on span "3" at bounding box center [244, 231] width 4 height 9
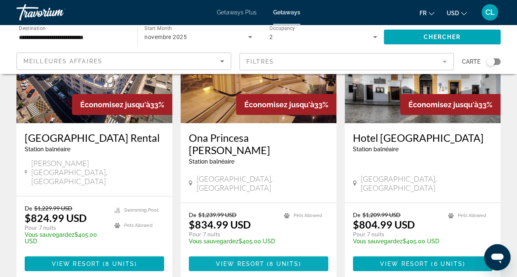
scroll to position [1143, 0]
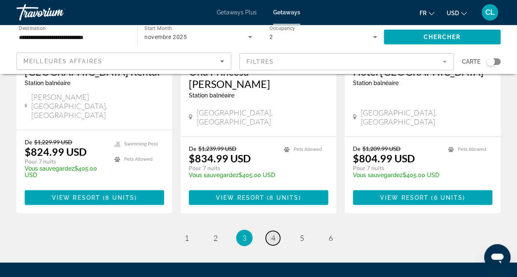
click at [268, 231] on link "page 4" at bounding box center [273, 238] width 14 height 14
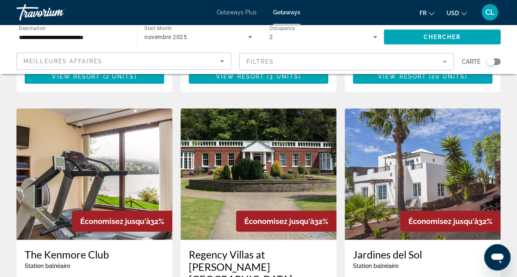
scroll to position [946, 0]
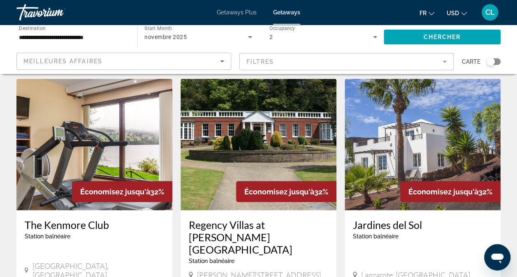
click at [403, 219] on h3 "Jardines del Sol" at bounding box center [422, 225] width 139 height 12
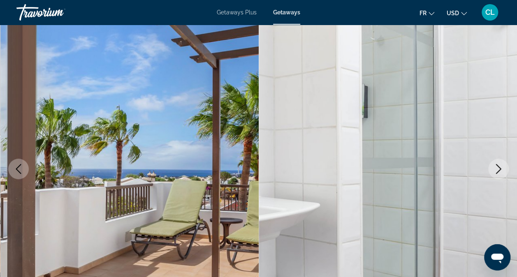
scroll to position [123, 0]
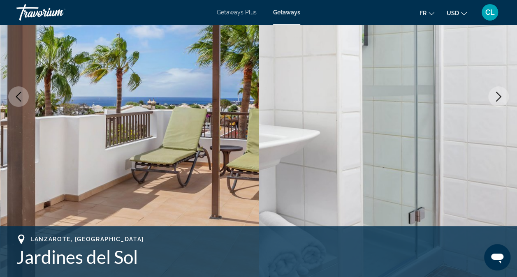
click at [500, 98] on icon "Next image" at bounding box center [498, 97] width 10 height 10
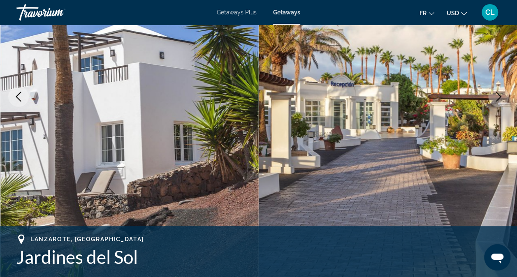
click at [495, 99] on icon "Next image" at bounding box center [498, 97] width 10 height 10
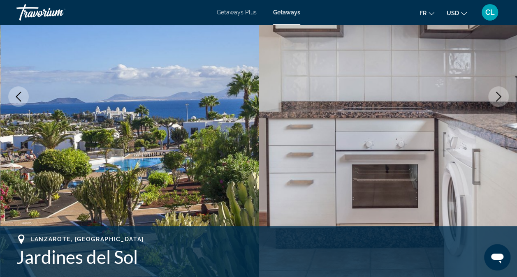
click at [495, 99] on icon "Next image" at bounding box center [498, 97] width 10 height 10
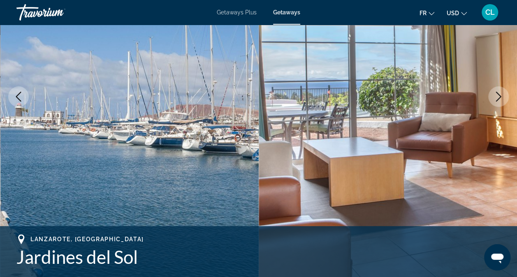
click at [495, 99] on icon "Next image" at bounding box center [498, 97] width 10 height 10
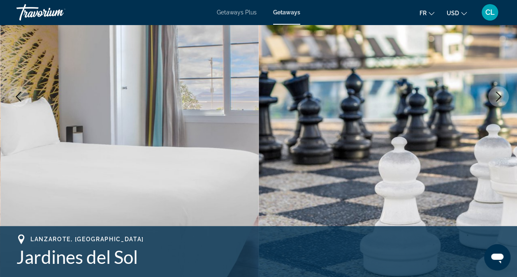
click at [495, 99] on icon "Next image" at bounding box center [498, 97] width 10 height 10
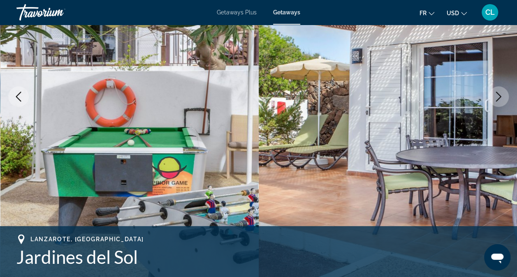
click at [495, 99] on icon "Next image" at bounding box center [498, 97] width 10 height 10
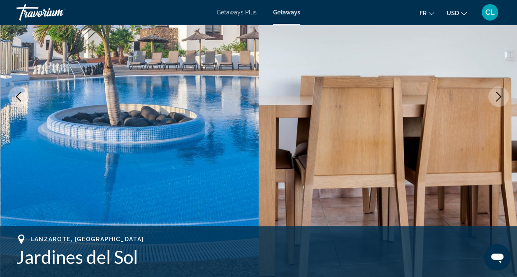
click at [495, 99] on icon "Next image" at bounding box center [498, 97] width 10 height 10
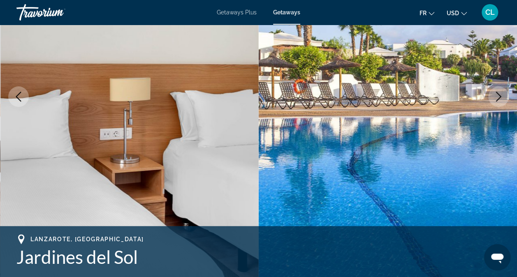
click at [495, 99] on icon "Next image" at bounding box center [498, 97] width 10 height 10
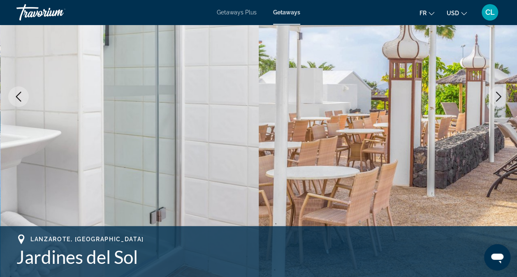
click at [495, 99] on icon "Next image" at bounding box center [498, 97] width 10 height 10
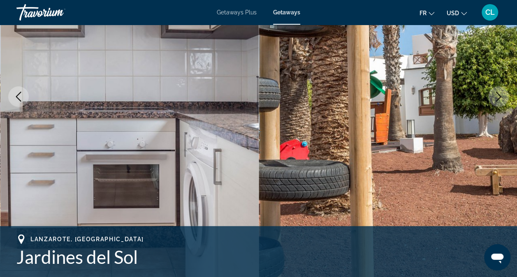
click at [495, 99] on icon "Next image" at bounding box center [498, 97] width 10 height 10
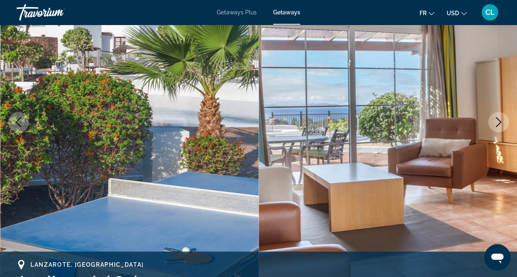
scroll to position [0, 0]
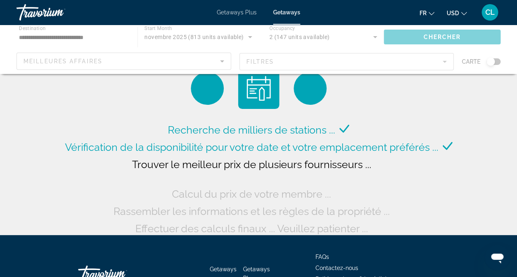
click at [422, 63] on div "Main content" at bounding box center [258, 49] width 517 height 49
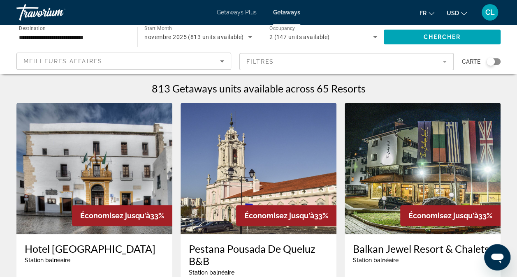
click at [442, 62] on mat-form-field "Filtres" at bounding box center [346, 61] width 215 height 17
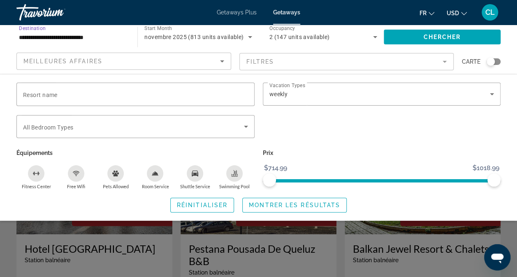
click at [86, 38] on input "**********" at bounding box center [73, 37] width 108 height 10
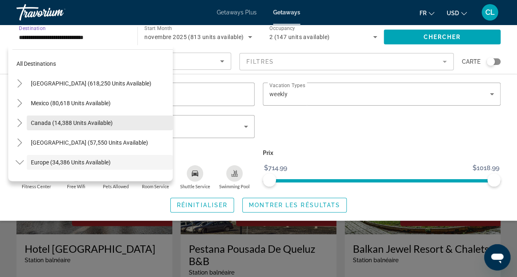
scroll to position [49, 0]
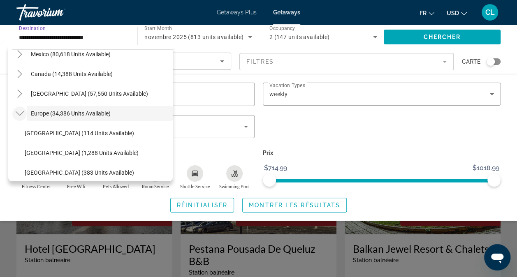
click at [23, 114] on icon "Toggle Europe (34,386 units available)" at bounding box center [20, 113] width 8 height 8
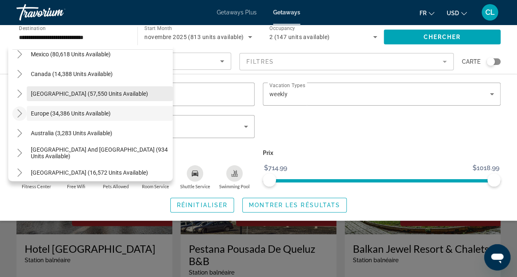
scroll to position [0, 0]
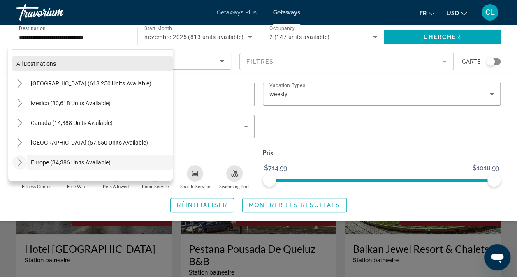
click at [68, 62] on span "Search widget" at bounding box center [92, 64] width 160 height 20
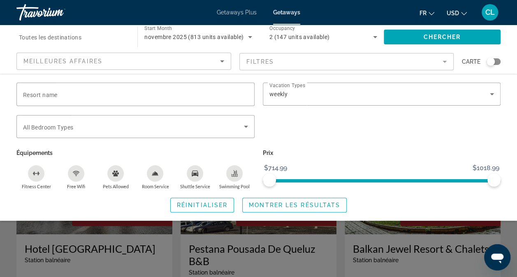
click at [158, 174] on icon "Room Service" at bounding box center [156, 173] width 6 height 4
drag, startPoint x: 490, startPoint y: 180, endPoint x: 511, endPoint y: 184, distance: 20.9
click at [511, 184] on div "Resort name Vacation Types All Vacation Types weekly Bedroom Types All Bedroom …" at bounding box center [258, 148] width 517 height 130
click at [303, 206] on span "Montrer les résultats" at bounding box center [294, 205] width 91 height 7
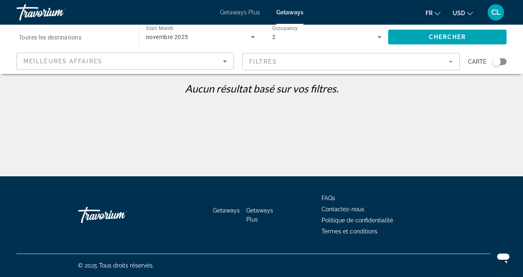
click at [393, 67] on mat-form-field "Filtres" at bounding box center [350, 61] width 217 height 17
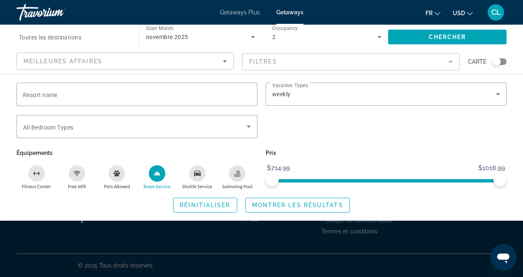
click at [153, 178] on div "Room Service" at bounding box center [157, 173] width 16 height 16
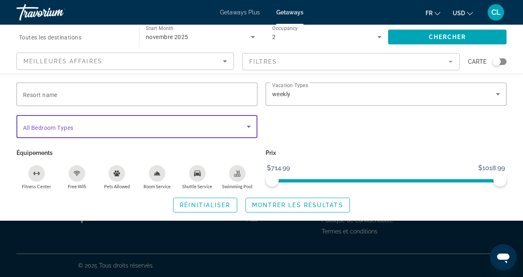
click at [109, 130] on span "Search widget" at bounding box center [135, 127] width 224 height 10
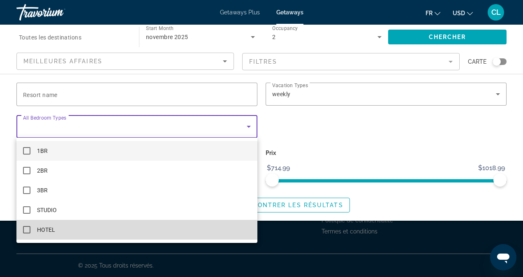
click at [86, 228] on mat-option "HOTEL" at bounding box center [136, 230] width 241 height 20
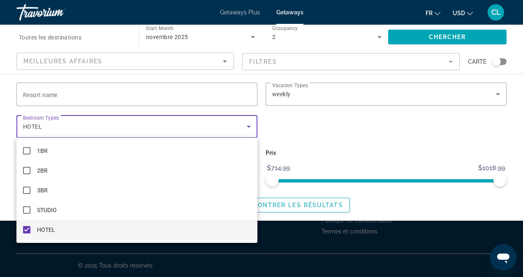
click at [389, 203] on div at bounding box center [261, 138] width 523 height 277
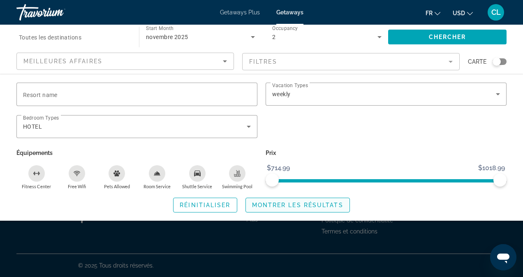
click at [323, 204] on span "Montrer les résultats" at bounding box center [297, 205] width 91 height 7
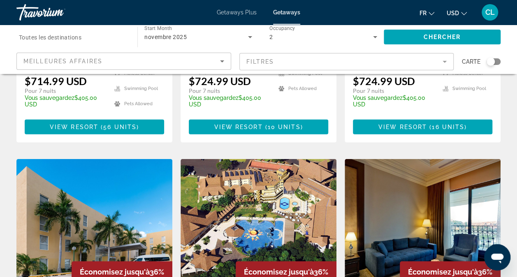
scroll to position [1140, 0]
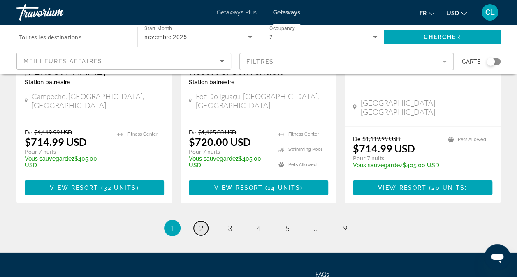
click at [199, 224] on span "2" at bounding box center [201, 228] width 4 height 9
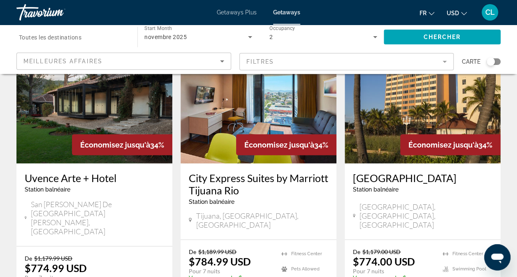
scroll to position [1165, 0]
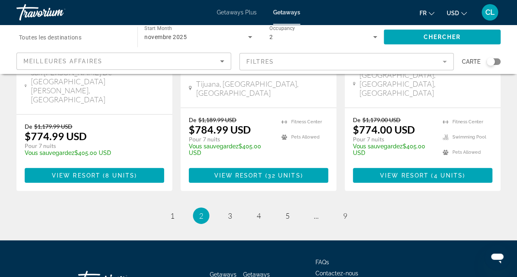
click at [65, 39] on span "Toutes les destinations" at bounding box center [50, 37] width 62 height 7
click at [65, 39] on input "Destination Toutes les destinations" at bounding box center [73, 37] width 108 height 10
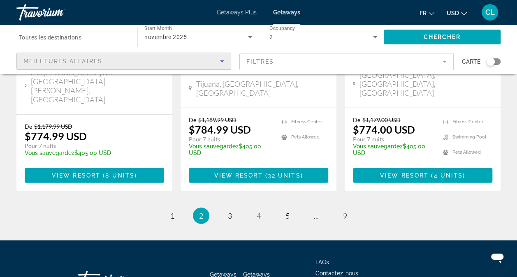
click at [221, 58] on icon "Sort by" at bounding box center [222, 61] width 10 height 10
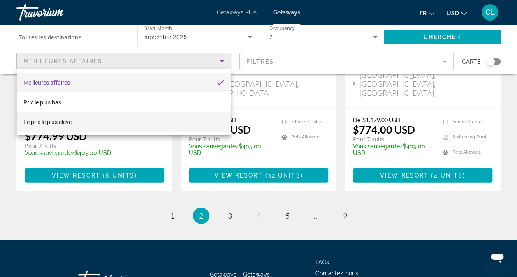
click at [192, 116] on mat-option "Le prix le plus élevé" at bounding box center [124, 122] width 214 height 20
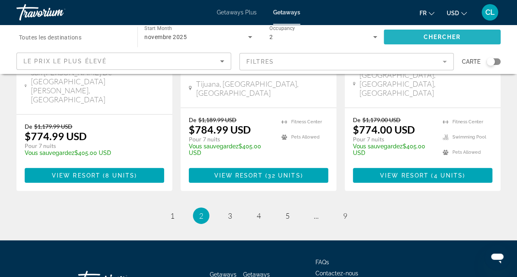
click at [443, 30] on span "Search widget" at bounding box center [442, 37] width 117 height 20
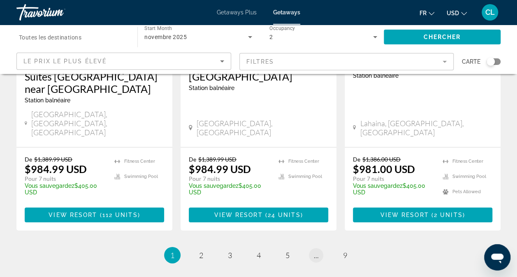
scroll to position [1153, 0]
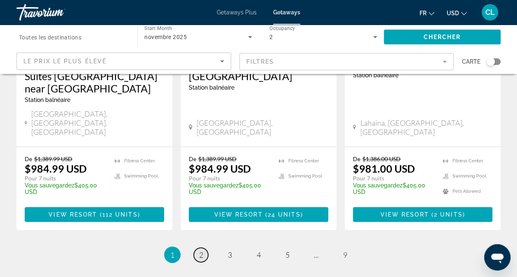
click at [199, 250] on span "2" at bounding box center [201, 254] width 4 height 9
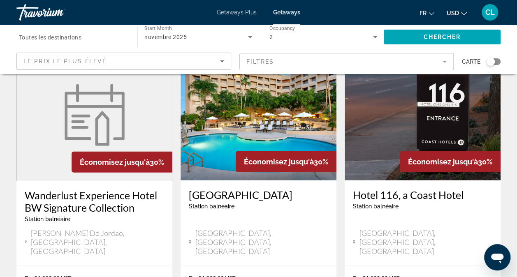
scroll to position [1153, 0]
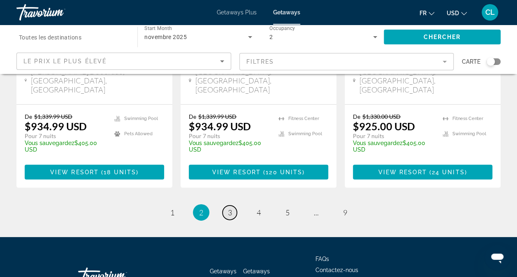
click at [227, 206] on link "page 3" at bounding box center [229, 213] width 14 height 14
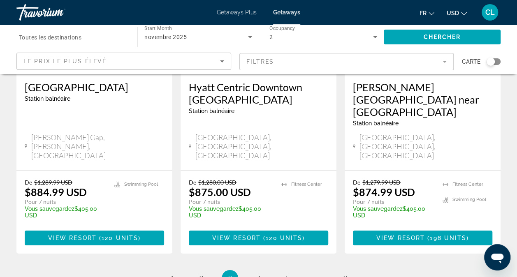
scroll to position [1174, 0]
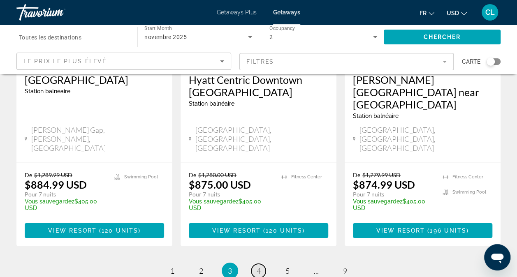
click at [252, 264] on link "page 4" at bounding box center [258, 271] width 14 height 14
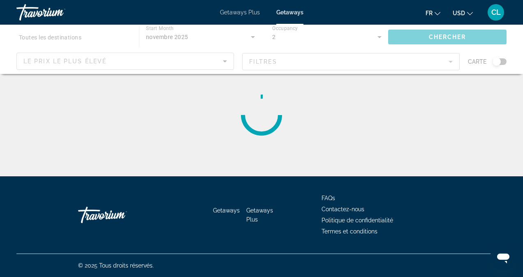
click at [76, 38] on div "Main content" at bounding box center [261, 49] width 523 height 49
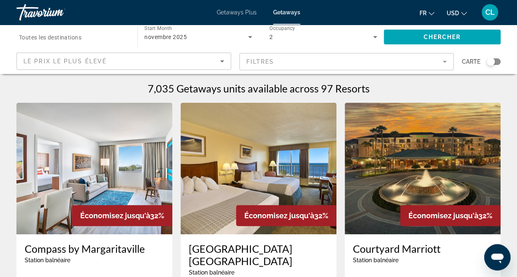
click at [60, 40] on span "Toutes les destinations" at bounding box center [50, 37] width 62 height 7
click at [60, 40] on input "Destination Toutes les destinations" at bounding box center [73, 37] width 108 height 10
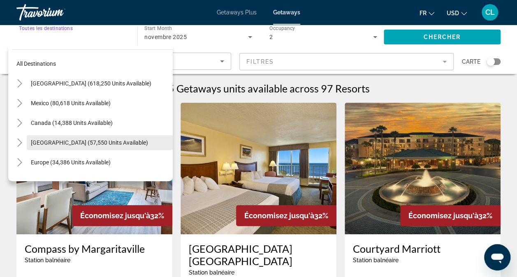
scroll to position [41, 0]
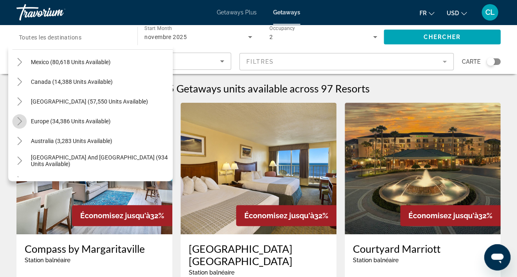
click at [20, 121] on icon "Toggle Europe (34,386 units available)" at bounding box center [20, 121] width 8 height 8
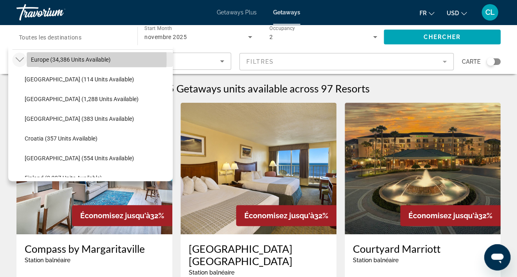
click at [50, 59] on span "Europe (34,386 units available)" at bounding box center [71, 59] width 80 height 7
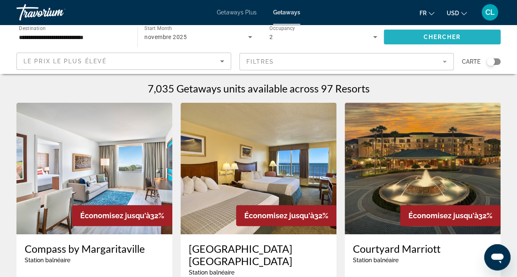
click at [442, 38] on span "Chercher" at bounding box center [441, 37] width 37 height 7
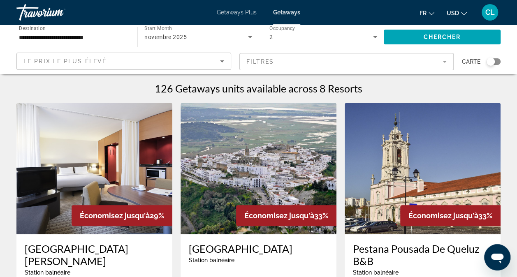
click at [378, 63] on mat-form-field "Filtres" at bounding box center [346, 61] width 215 height 17
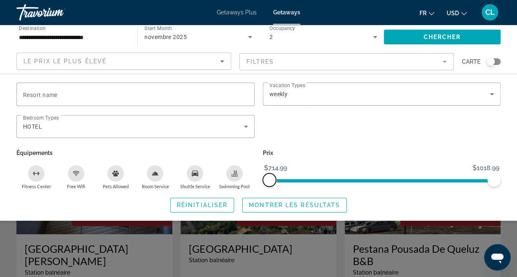
drag, startPoint x: 269, startPoint y: 177, endPoint x: 251, endPoint y: 179, distance: 18.2
click at [251, 179] on div "Resort name Vacation Types All Vacation Types weekly Bedroom Types All Bedroom …" at bounding box center [258, 136] width 492 height 107
click at [243, 127] on icon "Search widget" at bounding box center [246, 127] width 10 height 10
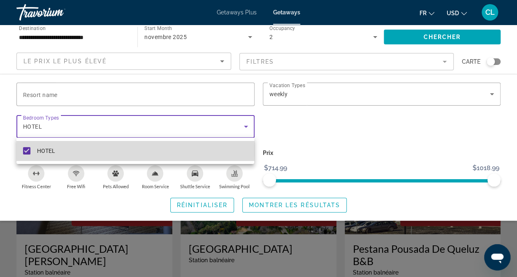
click at [25, 150] on mat-pseudo-checkbox at bounding box center [26, 150] width 7 height 7
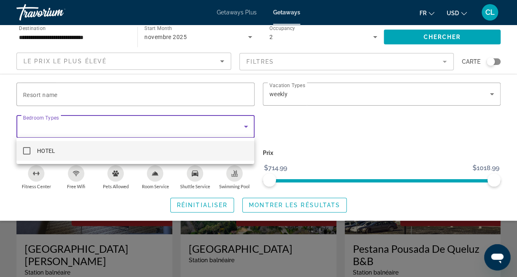
click at [461, 40] on div at bounding box center [258, 138] width 517 height 277
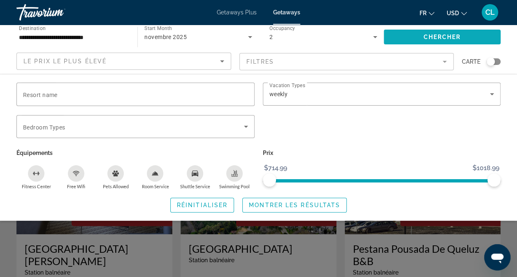
click at [462, 39] on span "Search widget" at bounding box center [442, 37] width 117 height 20
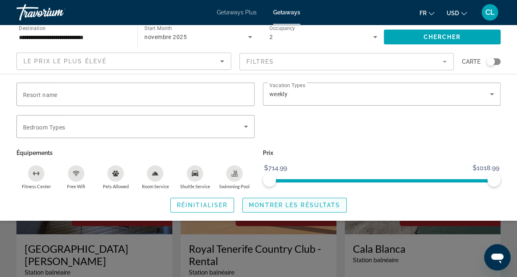
click at [307, 204] on span "Montrer les résultats" at bounding box center [294, 205] width 91 height 7
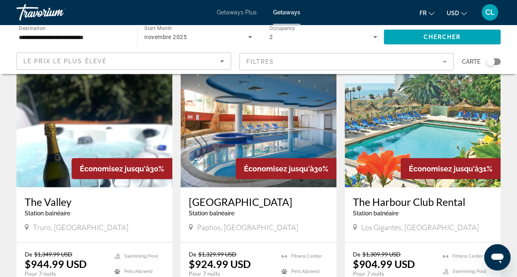
scroll to position [1069, 0]
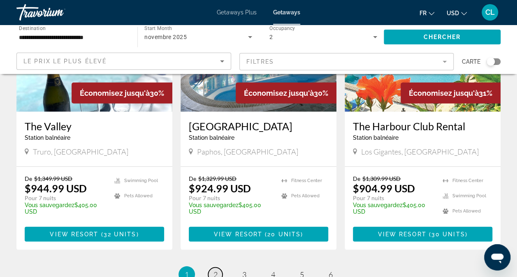
click at [213, 268] on link "page 2" at bounding box center [215, 275] width 14 height 14
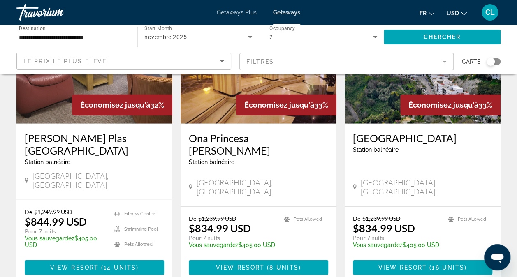
scroll to position [1069, 0]
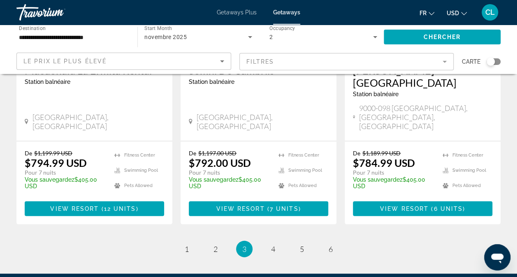
scroll to position [1110, 0]
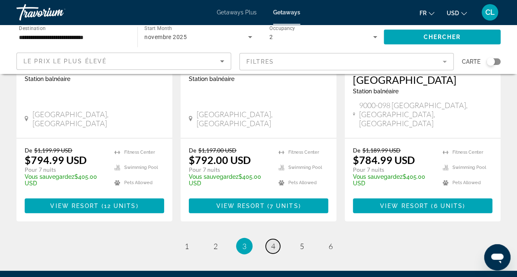
click at [269, 239] on link "page 4" at bounding box center [273, 246] width 14 height 14
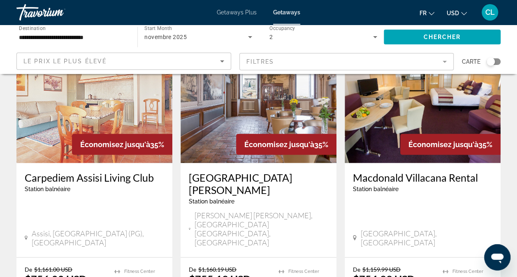
scroll to position [992, 0]
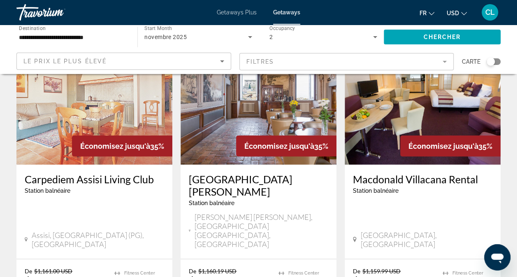
click at [465, 11] on icon "Change currency" at bounding box center [464, 14] width 6 height 6
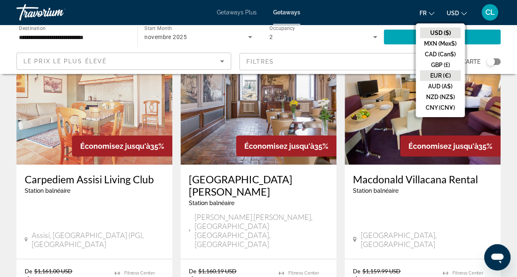
click at [444, 74] on button "EUR (€)" at bounding box center [440, 75] width 41 height 11
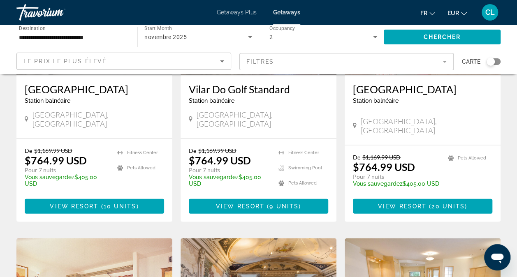
scroll to position [787, 0]
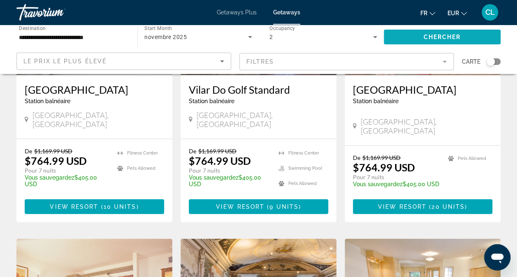
click at [455, 37] on span "Chercher" at bounding box center [441, 37] width 37 height 7
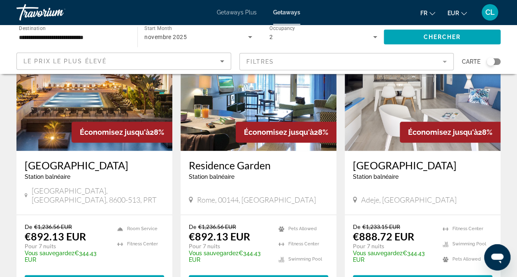
scroll to position [370, 0]
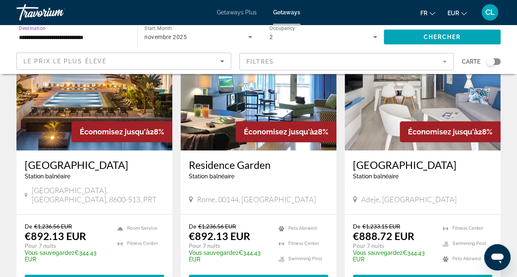
click at [40, 36] on input "**********" at bounding box center [73, 37] width 108 height 10
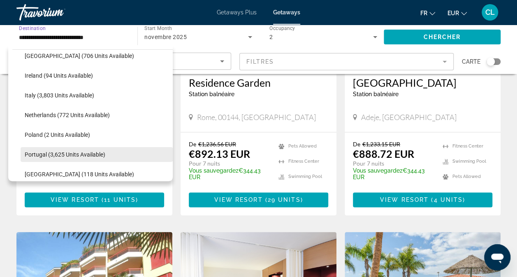
scroll to position [257, 0]
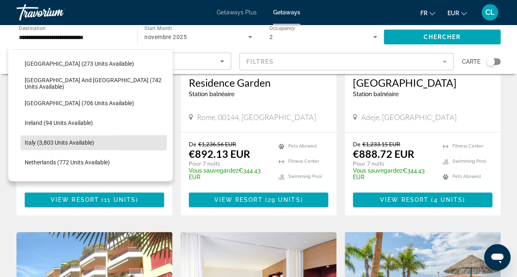
click at [38, 139] on button "Italy (3,803 units available)" at bounding box center [97, 142] width 152 height 15
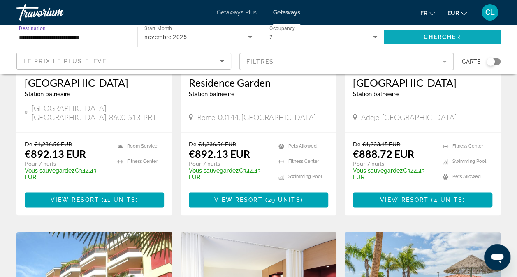
click at [458, 42] on span "Search widget" at bounding box center [442, 37] width 117 height 20
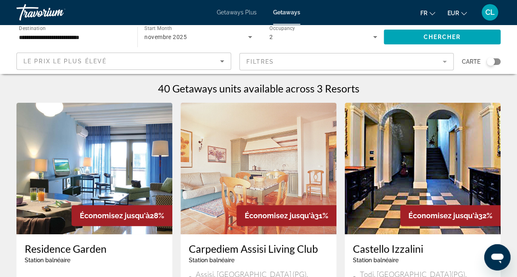
click at [85, 38] on input "**********" at bounding box center [73, 37] width 108 height 10
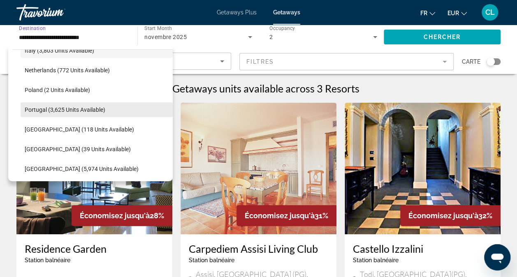
scroll to position [368, 0]
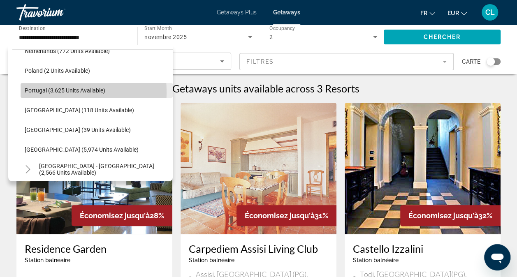
click at [33, 92] on span "Portugal (3,625 units available)" at bounding box center [65, 90] width 81 height 7
type input "**********"
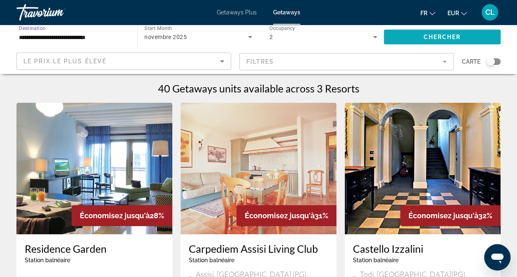
click at [458, 38] on span "Chercher" at bounding box center [441, 37] width 37 height 7
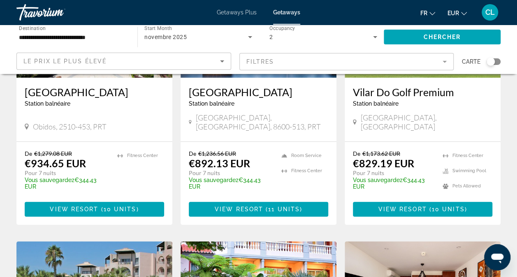
scroll to position [82, 0]
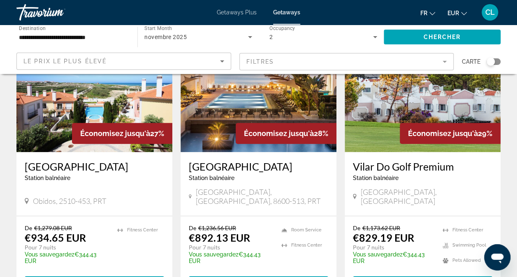
click at [272, 106] on img "Main content" at bounding box center [258, 87] width 156 height 132
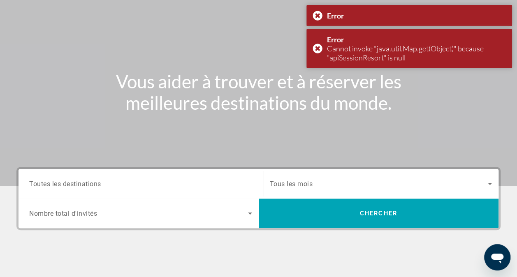
scroll to position [164, 0]
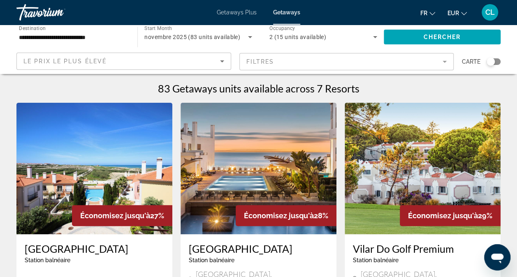
click at [104, 162] on img "Main content" at bounding box center [94, 169] width 156 height 132
